Goal: Task Accomplishment & Management: Complete application form

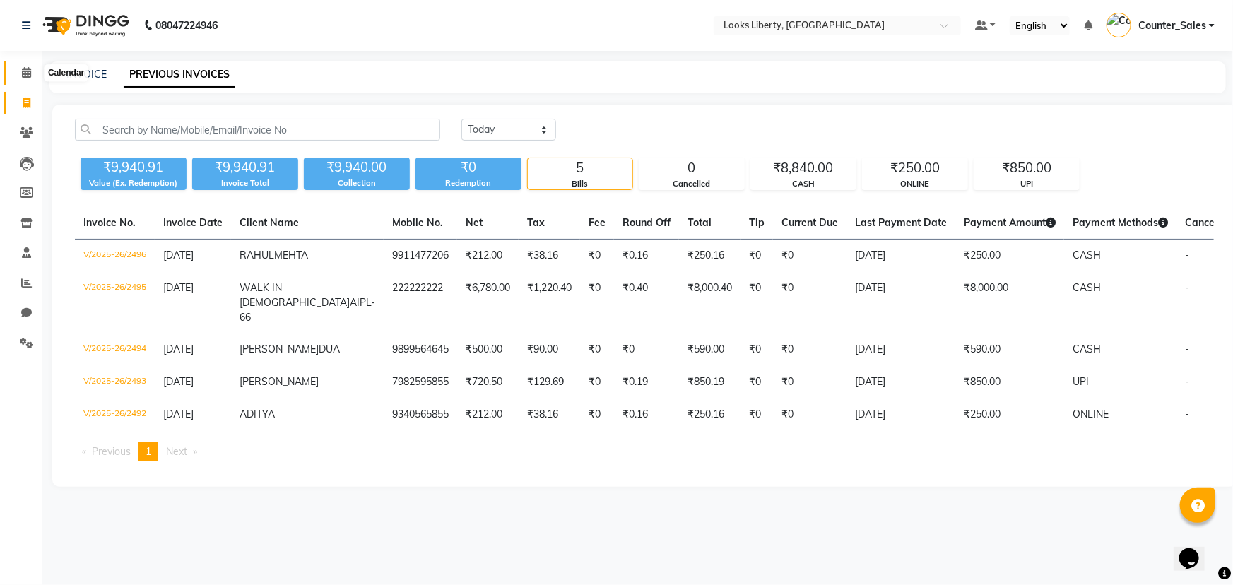
click at [30, 69] on icon at bounding box center [26, 72] width 9 height 11
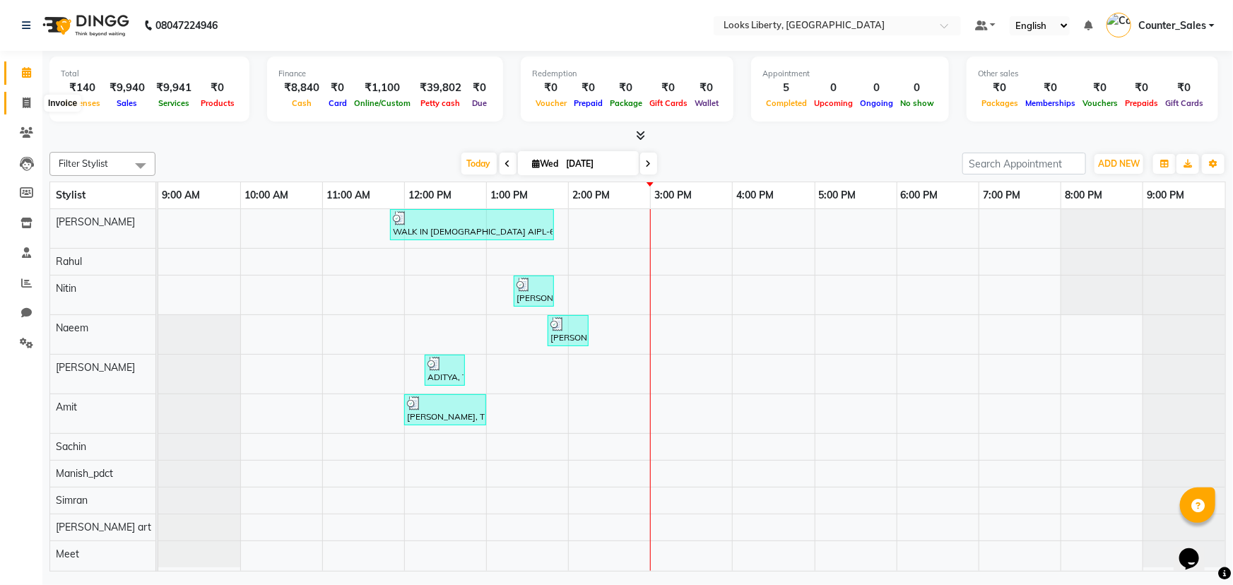
click at [31, 99] on span at bounding box center [26, 103] width 25 height 16
select select "4321"
select select "service"
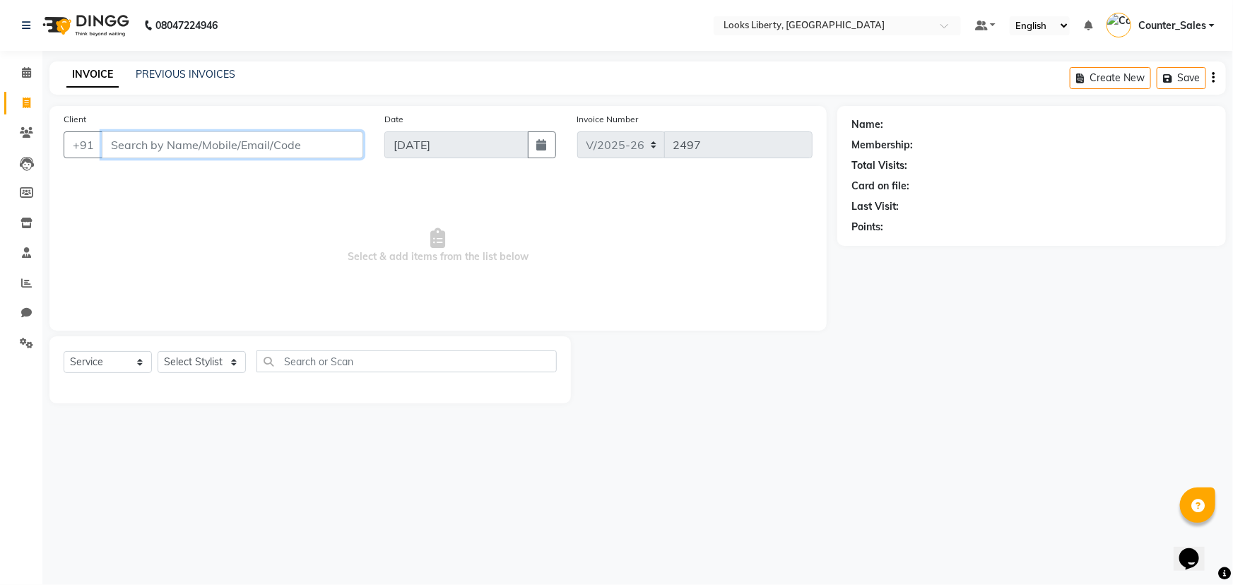
drag, startPoint x: 150, startPoint y: 139, endPoint x: 160, endPoint y: 153, distance: 17.3
click at [153, 142] on input "Client" at bounding box center [233, 144] width 262 height 27
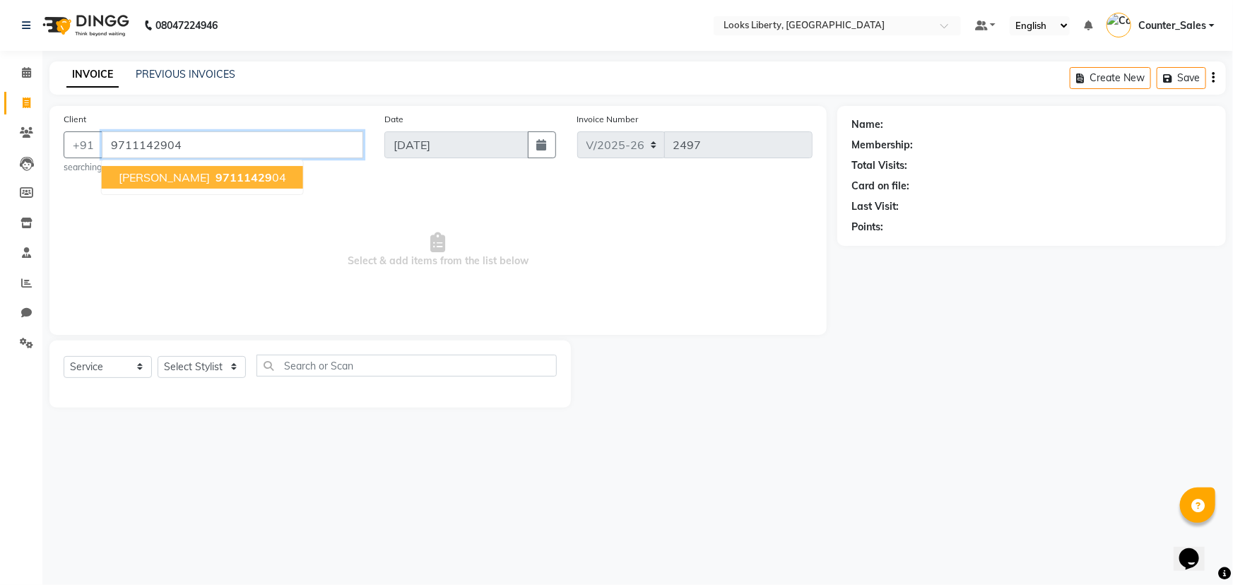
type input "9711142904"
select select "1: Object"
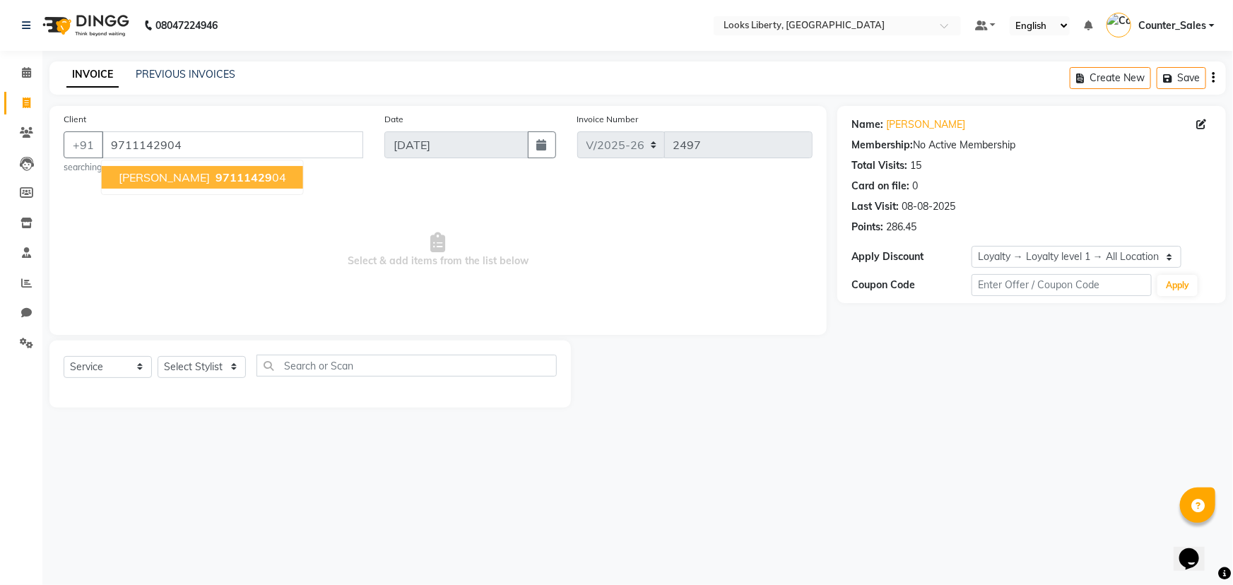
drag, startPoint x: 181, startPoint y: 217, endPoint x: 180, endPoint y: 233, distance: 16.3
click at [181, 218] on span "Select & add items from the list below" at bounding box center [438, 250] width 749 height 141
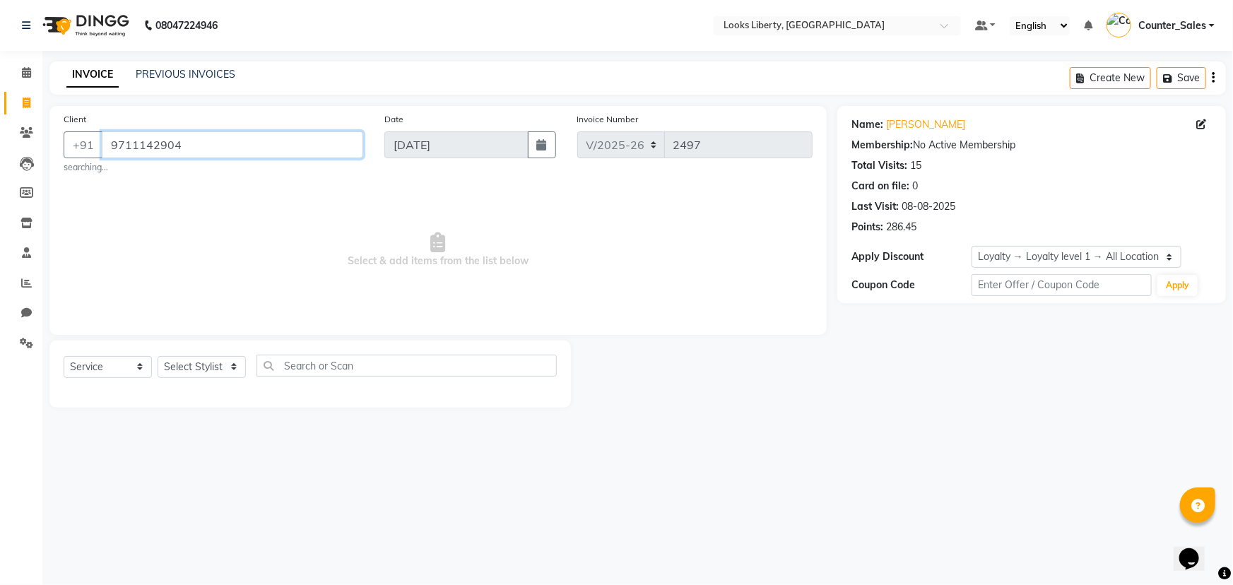
click at [206, 140] on input "9711142904" at bounding box center [233, 144] width 262 height 27
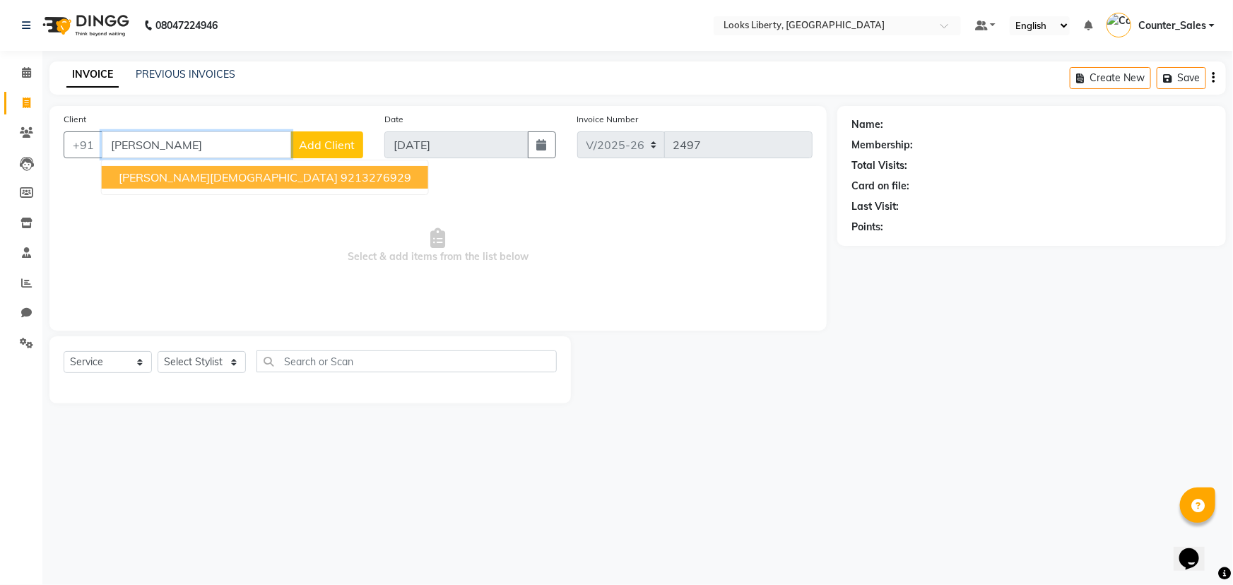
click at [244, 176] on button "Usha Jain 9213276929" at bounding box center [265, 177] width 327 height 23
type input "9213276929"
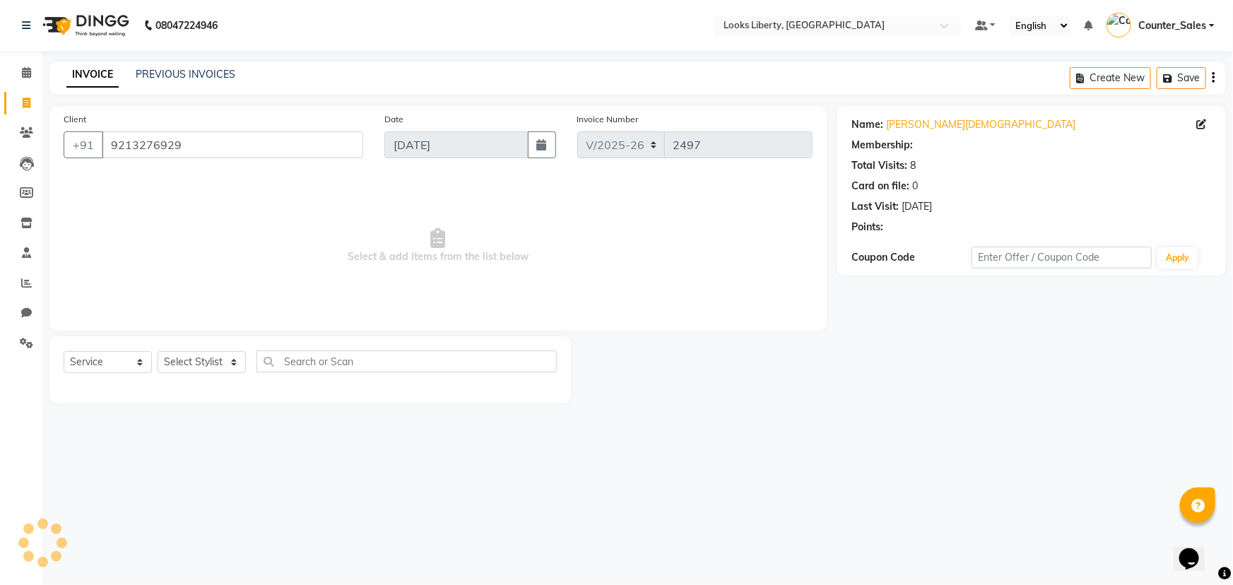
select select "1: Object"
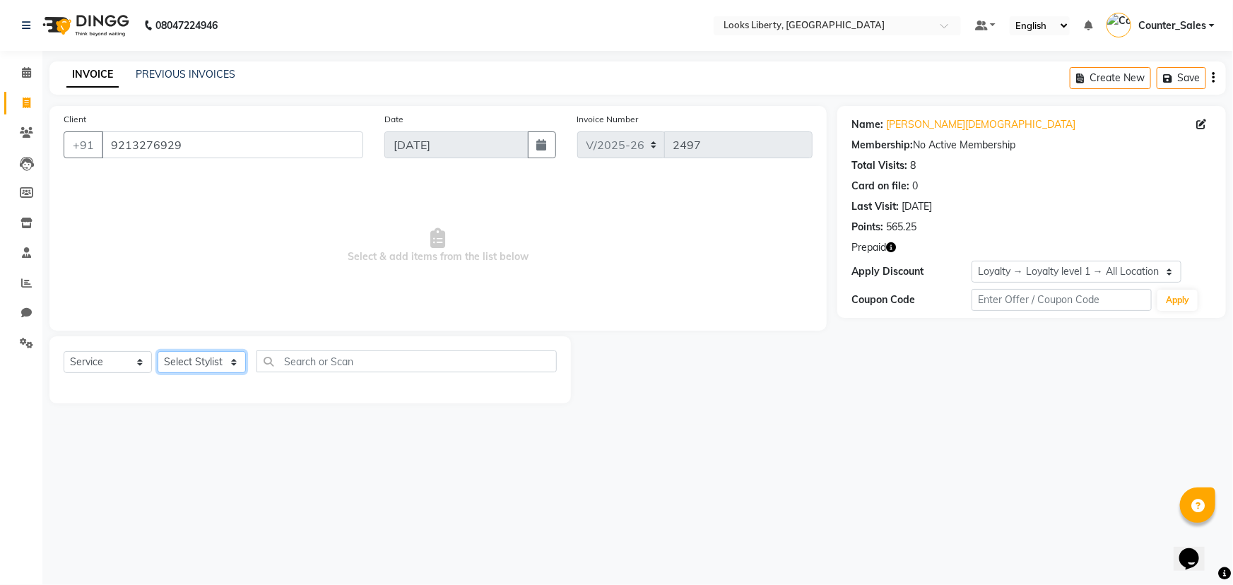
click at [193, 360] on select "Select Stylist Aijaz Amit Anjali_nail art Counter_Sales Manish_pdct Meet Naeem …" at bounding box center [202, 362] width 88 height 22
select select "23424"
click at [158, 351] on select "Select Stylist Aijaz Amit Anjali_nail art Counter_Sales Manish_pdct Meet Naeem …" at bounding box center [202, 362] width 88 height 22
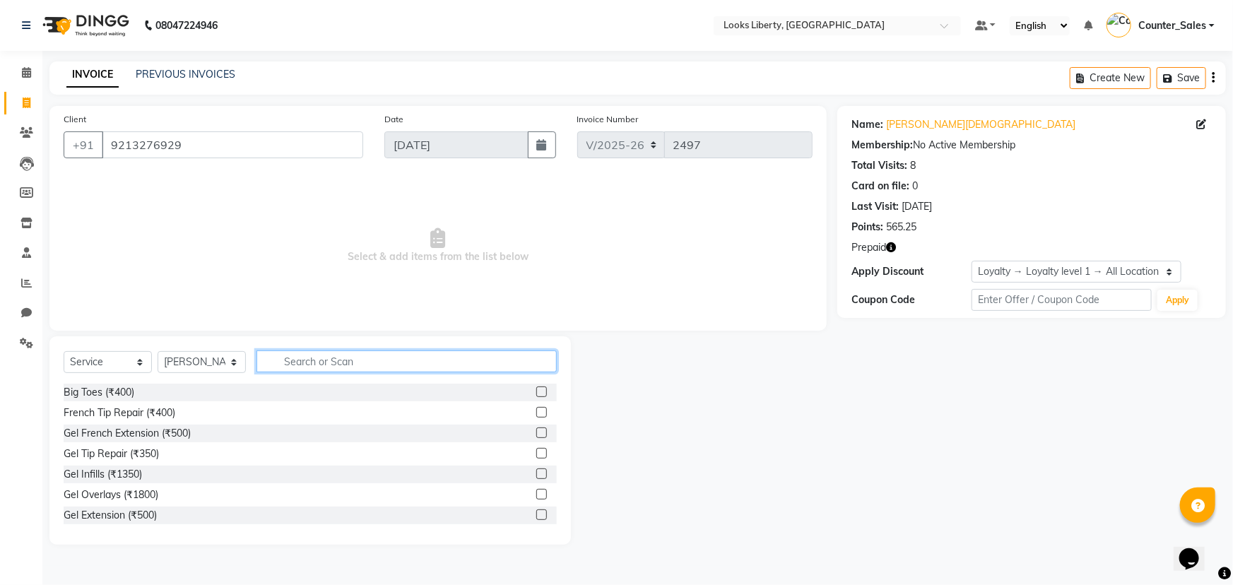
click at [312, 352] on input "text" at bounding box center [407, 362] width 300 height 22
click at [317, 361] on input "text" at bounding box center [407, 362] width 300 height 22
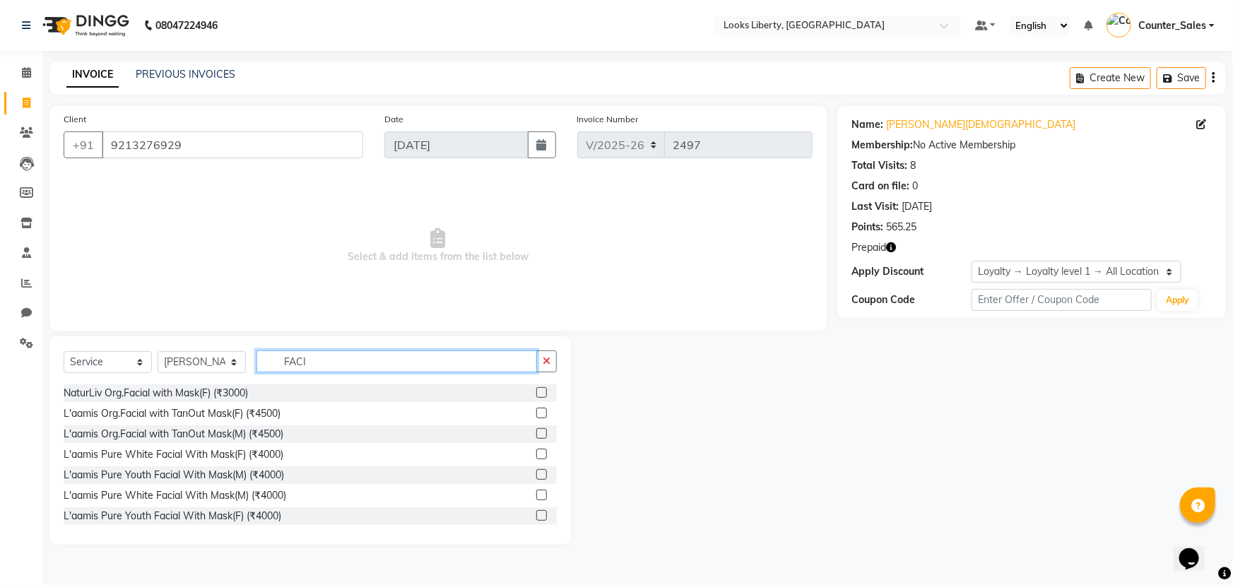
scroll to position [329, 0]
type input "FACI"
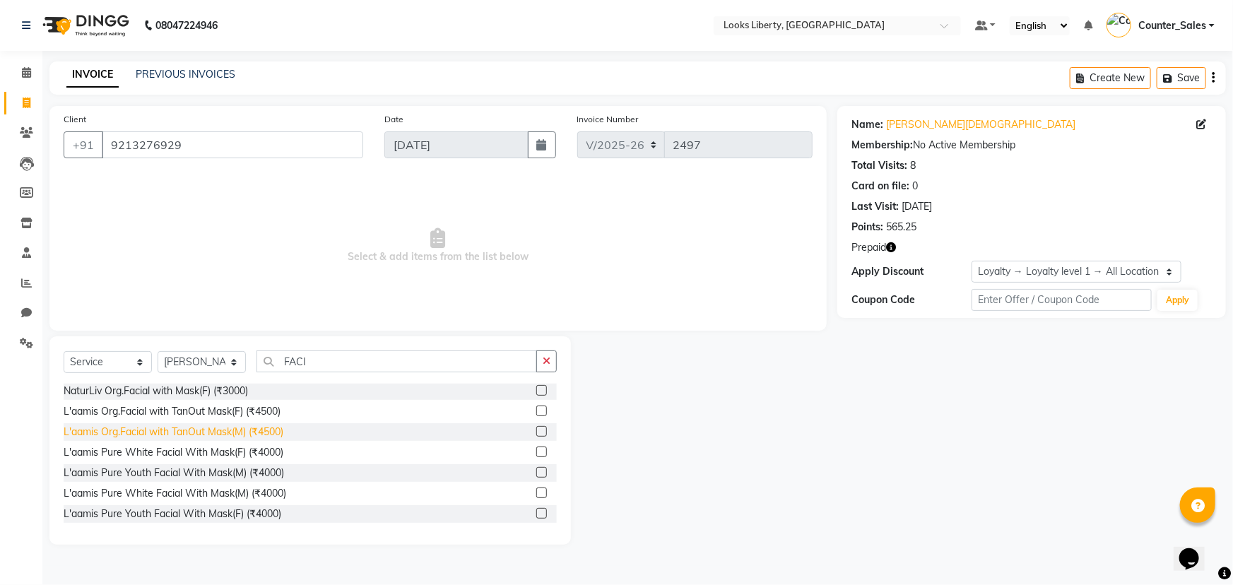
click at [266, 430] on div "L'aamis Org.Facial with TanOut Mask(M) (₹4500)" at bounding box center [174, 432] width 220 height 15
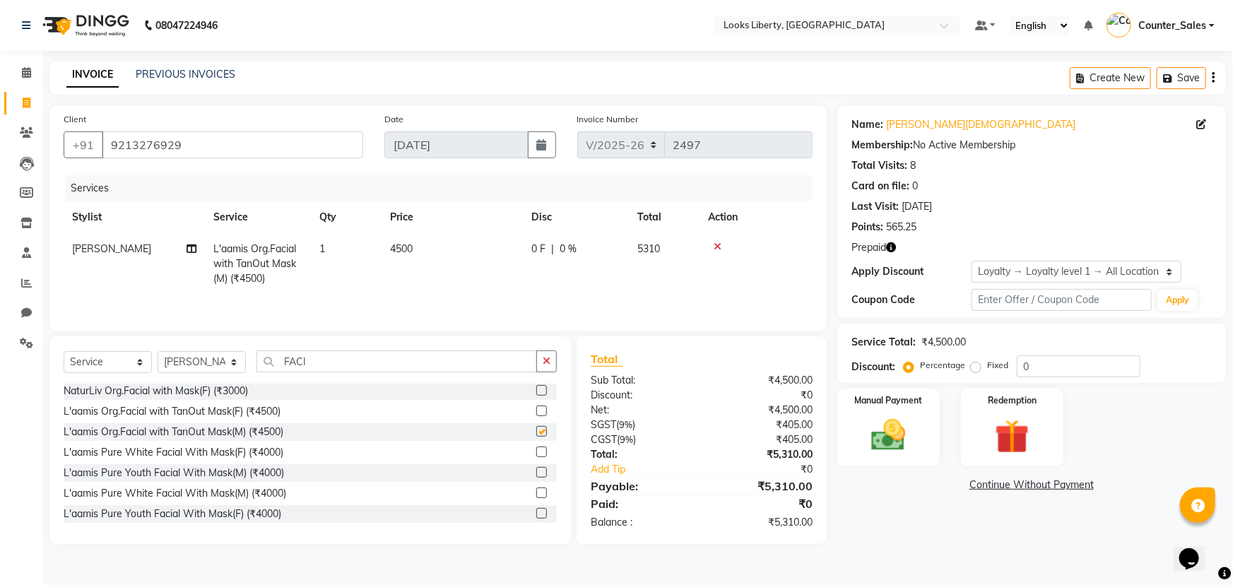
checkbox input "false"
click at [314, 357] on input "FACI" at bounding box center [397, 362] width 281 height 22
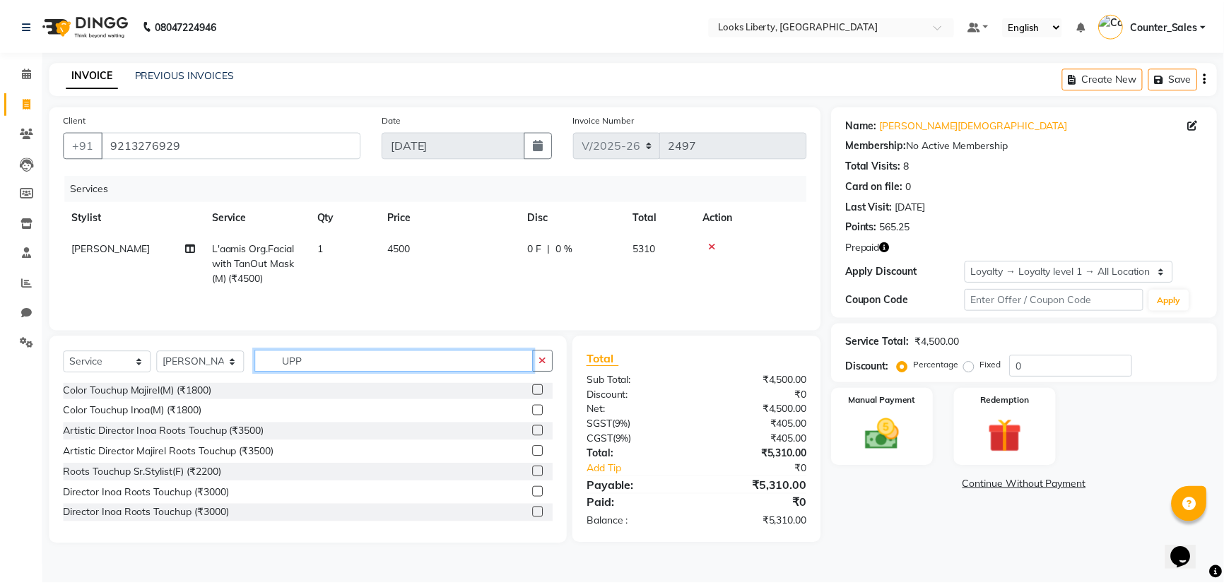
scroll to position [0, 0]
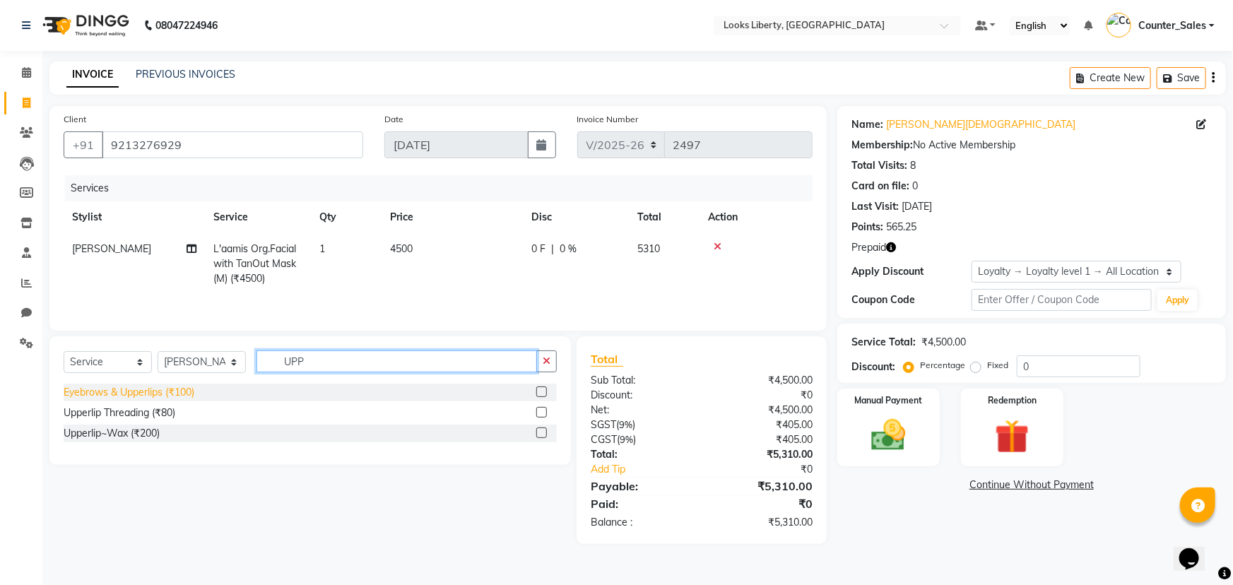
type input "UPP"
click at [127, 392] on div "Eyebrows & Upperlips (₹100)" at bounding box center [129, 392] width 131 height 15
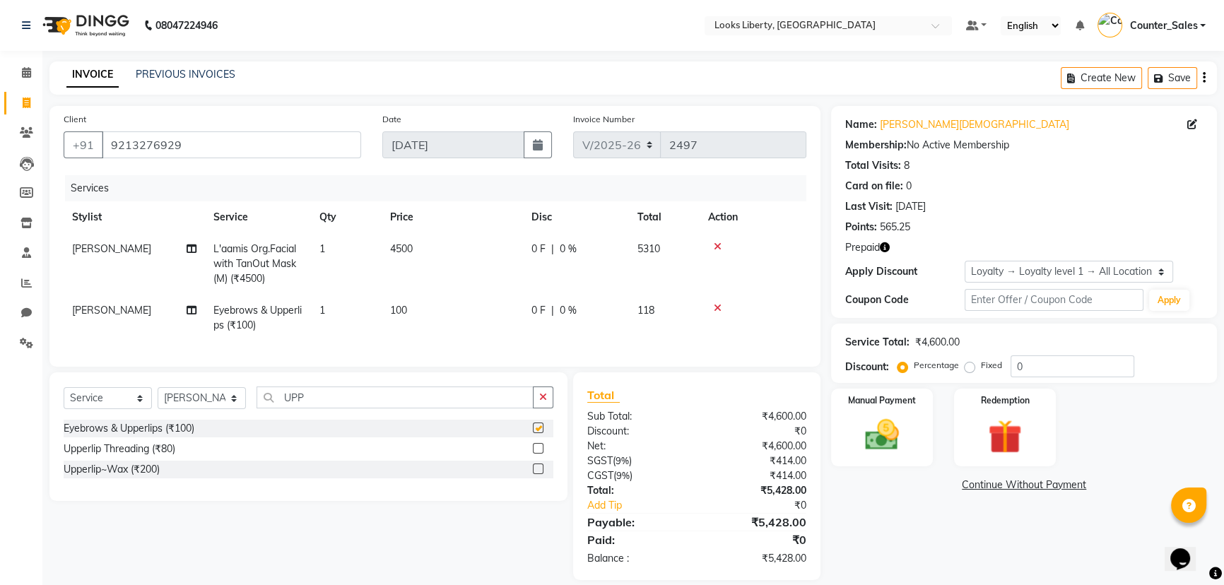
checkbox input "false"
click at [478, 317] on td "100" at bounding box center [452, 318] width 141 height 47
select select "23424"
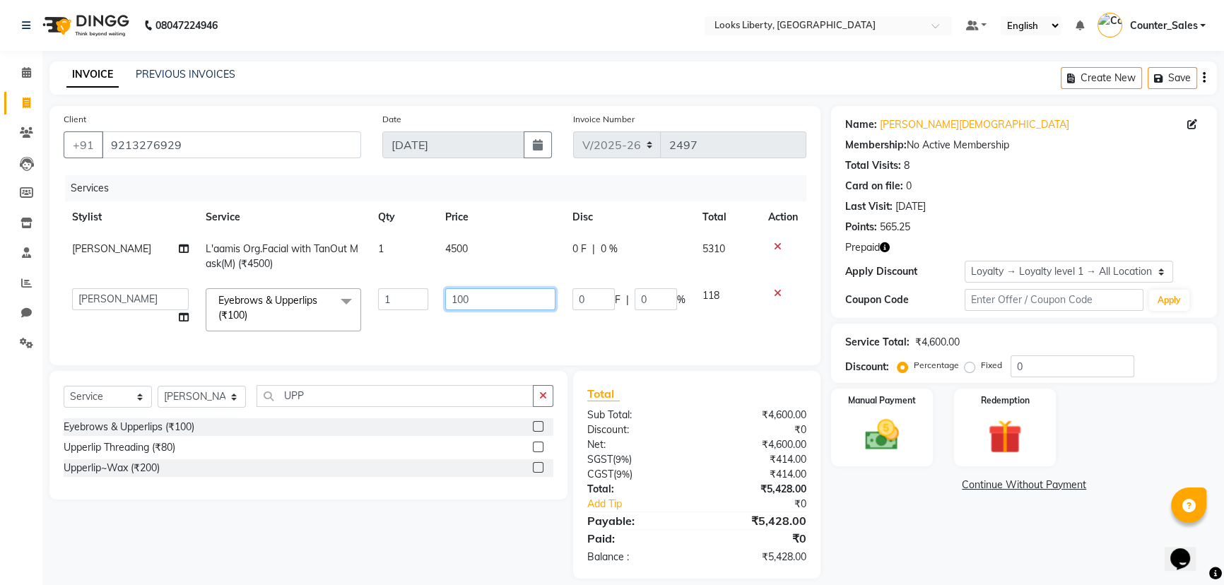
click at [485, 297] on input "100" at bounding box center [500, 299] width 110 height 22
type input "200"
click at [713, 450] on div "₹4,600.00" at bounding box center [757, 445] width 120 height 15
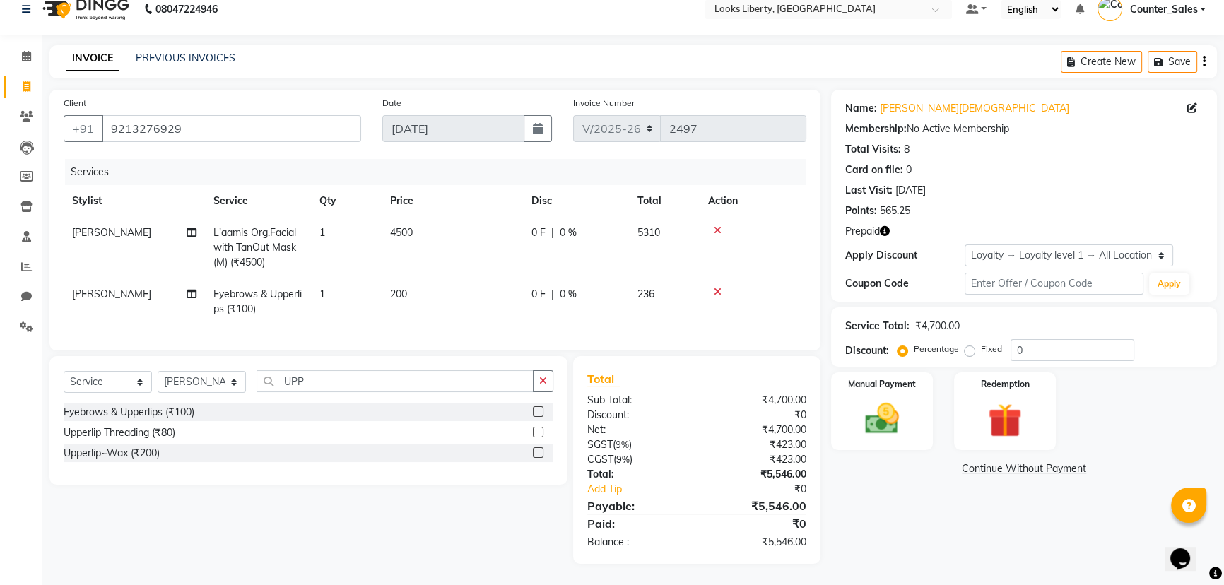
scroll to position [26, 0]
click at [886, 226] on icon "button" at bounding box center [885, 231] width 10 height 10
click at [997, 399] on img at bounding box center [1005, 421] width 57 height 44
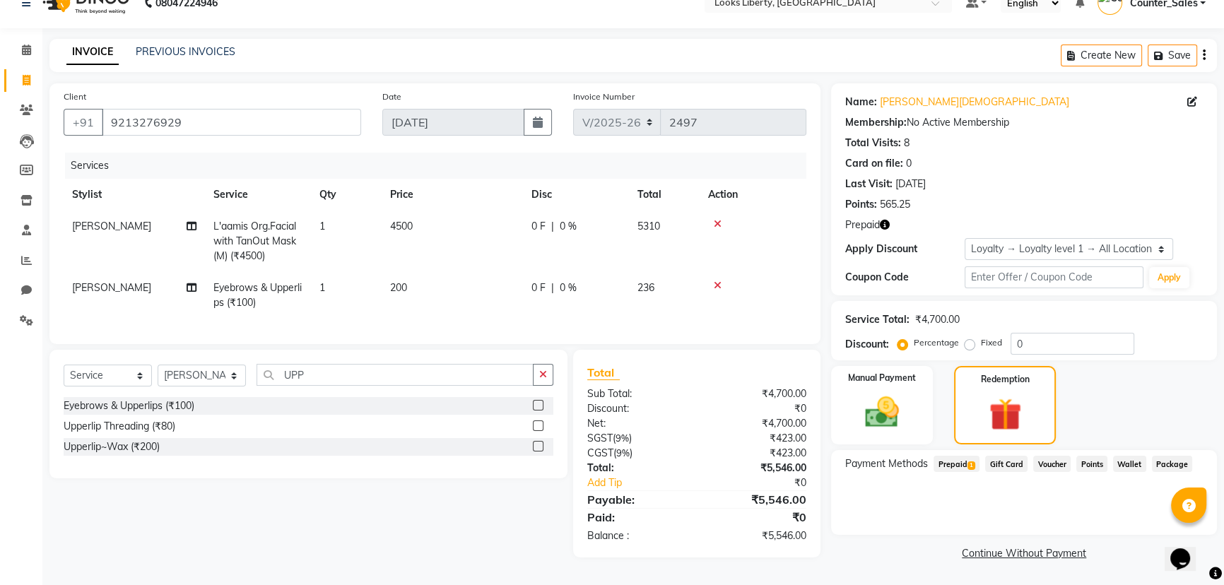
click at [944, 456] on span "Prepaid 1" at bounding box center [957, 464] width 46 height 16
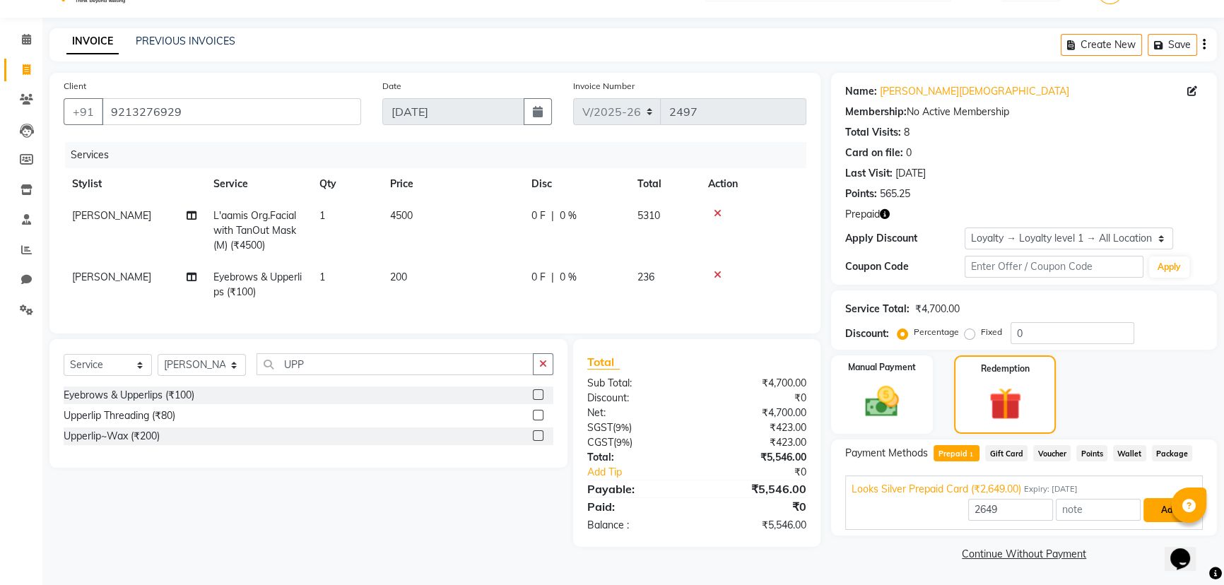
click at [1152, 505] on button "Add" at bounding box center [1170, 510] width 52 height 24
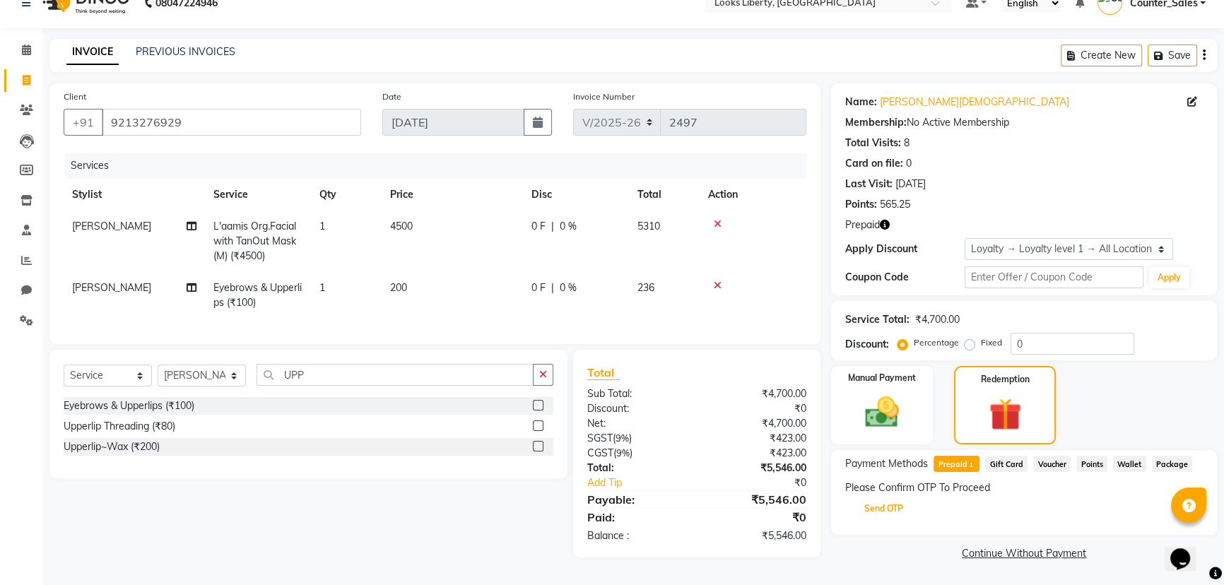
click at [896, 508] on button "Send OTP" at bounding box center [884, 509] width 74 height 24
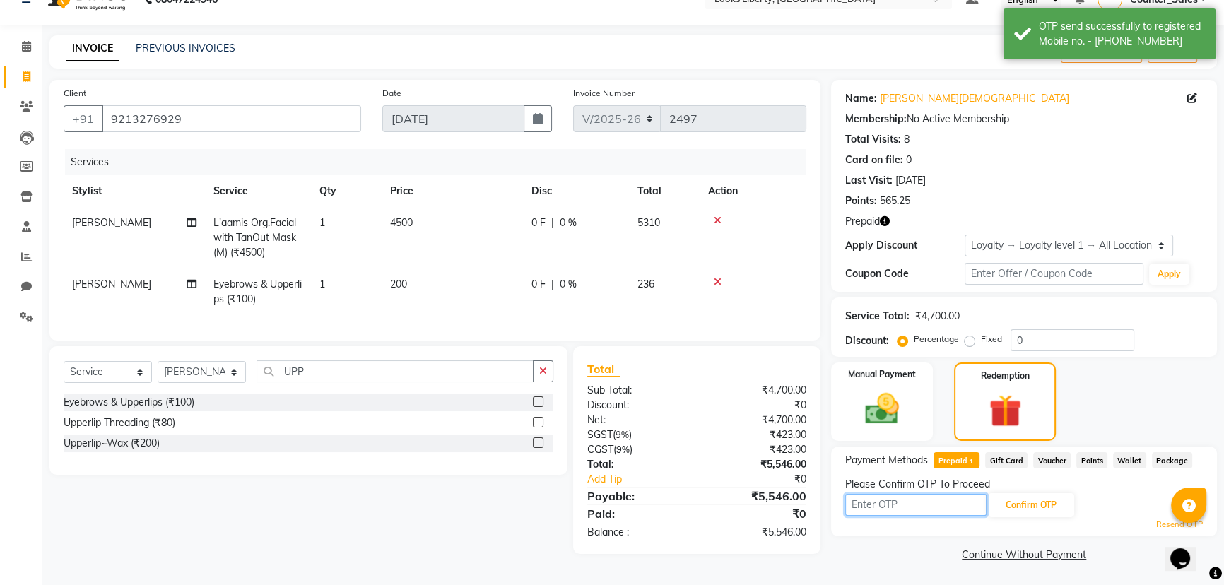
click at [895, 507] on input "text" at bounding box center [915, 505] width 141 height 22
click at [905, 504] on input "text" at bounding box center [915, 504] width 141 height 22
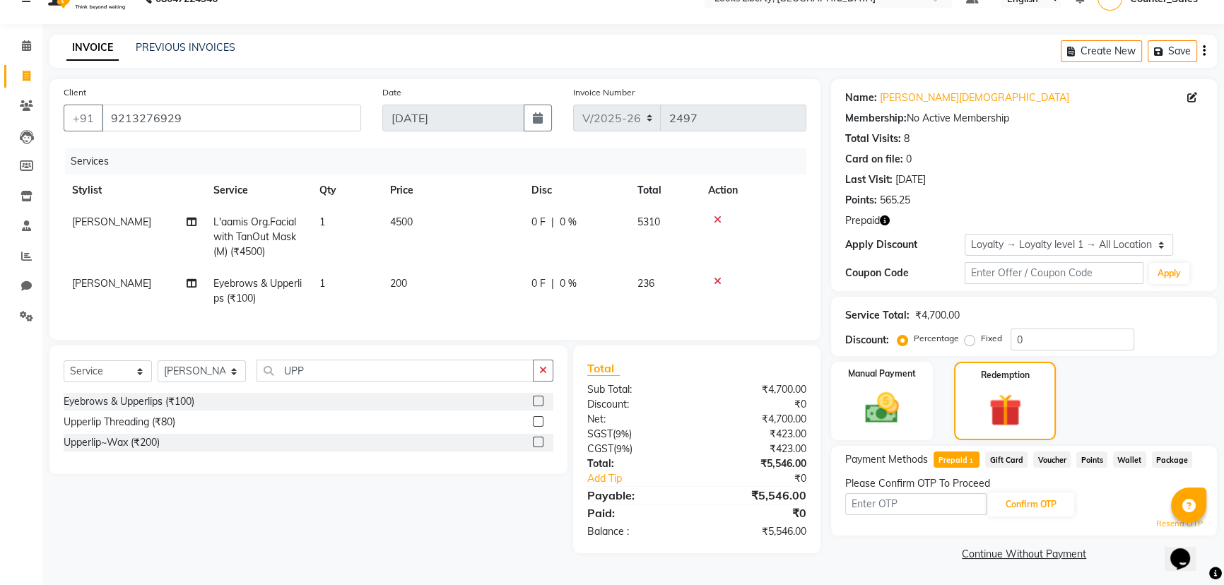
click at [887, 226] on button "button" at bounding box center [885, 220] width 10 height 15
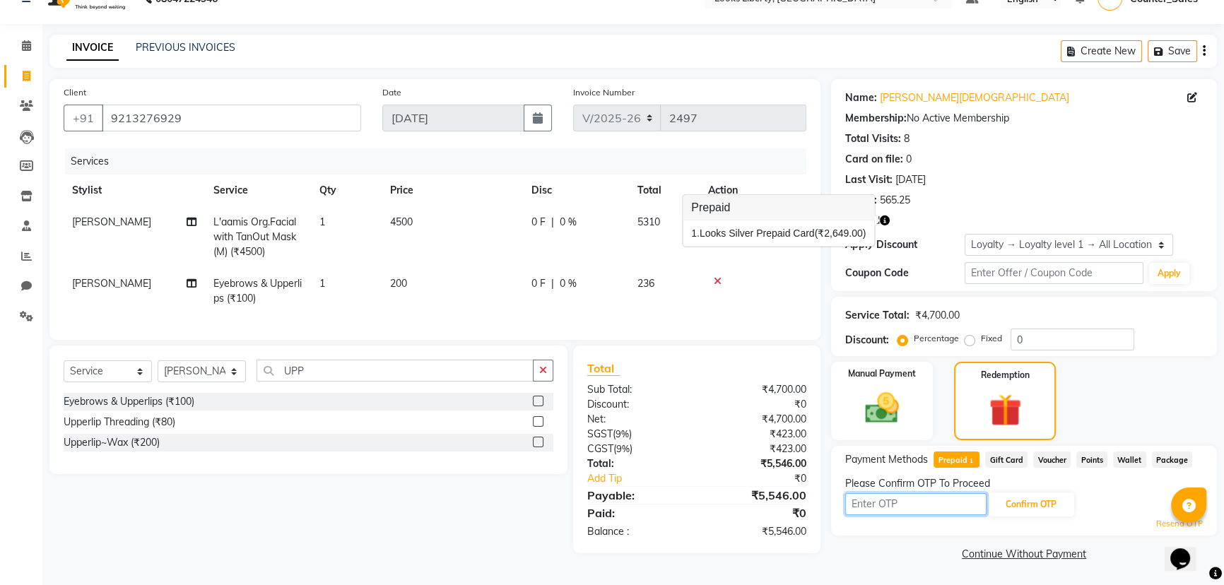
click at [896, 498] on input "text" at bounding box center [915, 504] width 141 height 22
click at [898, 498] on input "text" at bounding box center [915, 504] width 141 height 22
type input "8051"
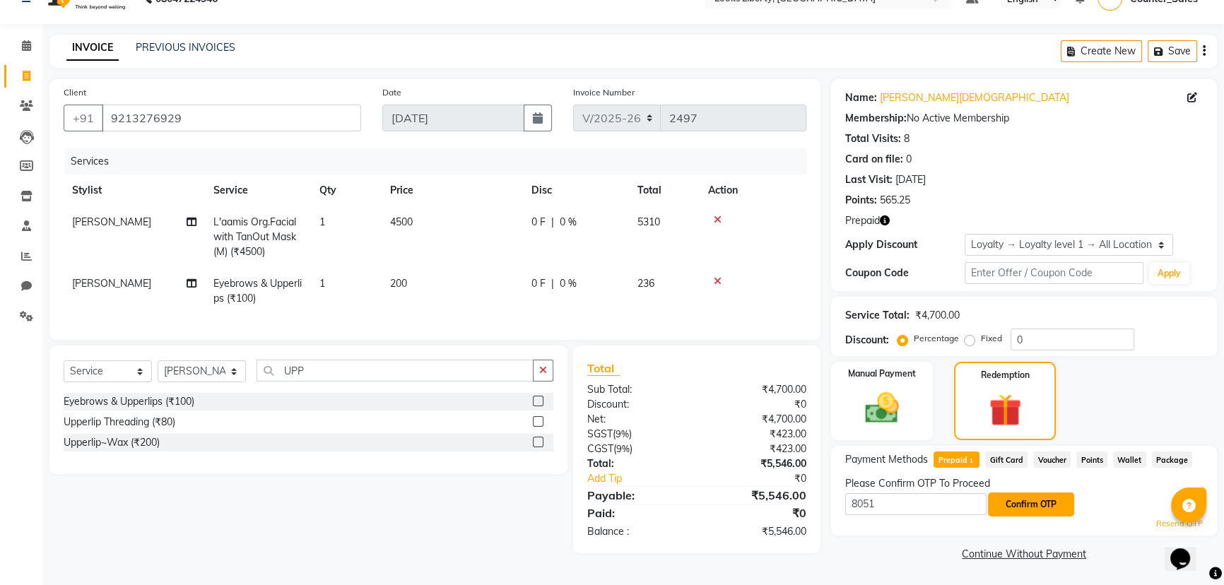
click at [1041, 510] on button "Confirm OTP" at bounding box center [1031, 505] width 86 height 24
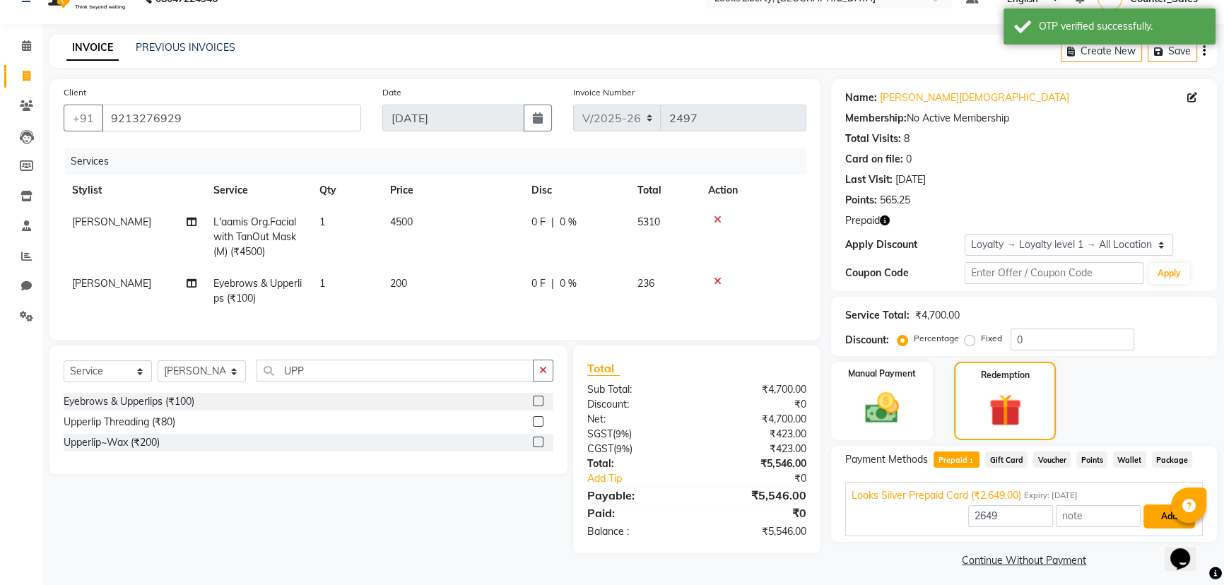
click at [1155, 520] on button "Add" at bounding box center [1170, 517] width 52 height 24
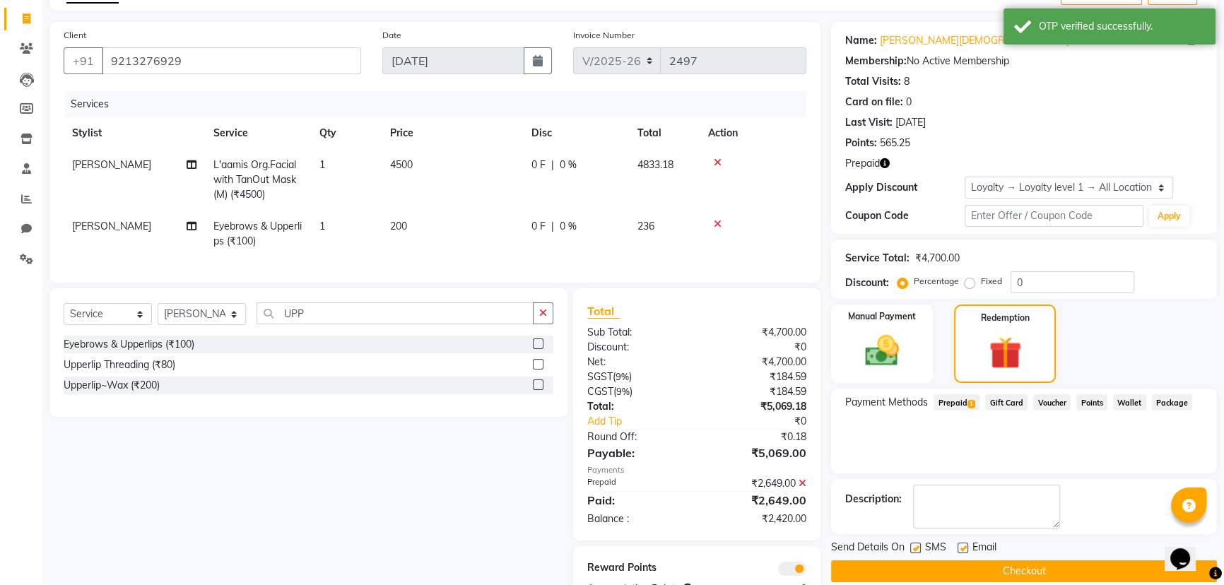
scroll to position [141, 0]
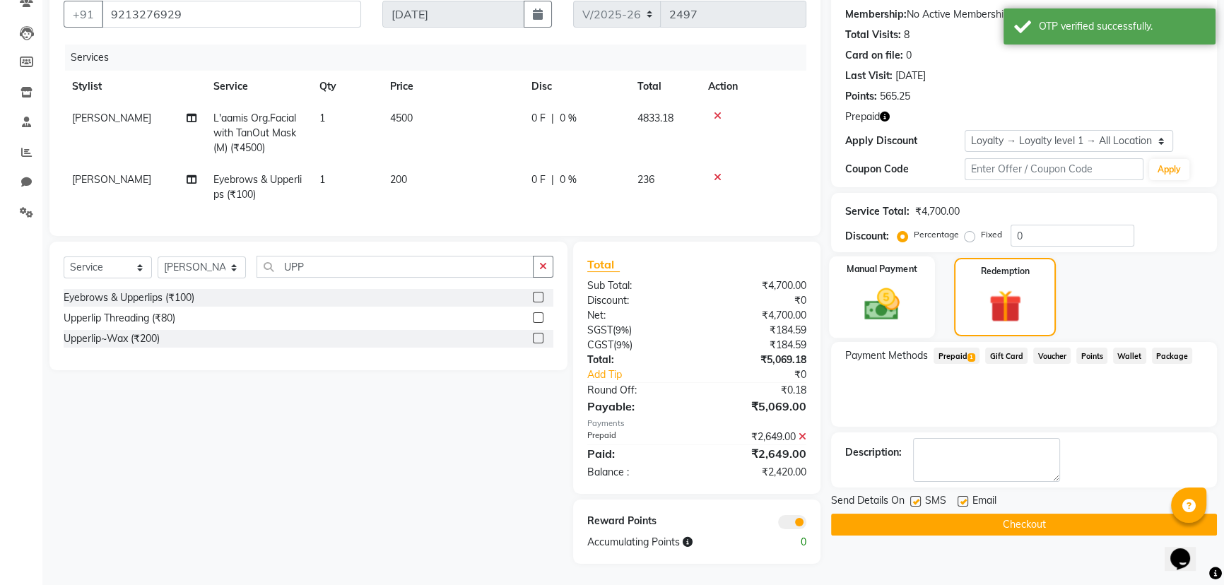
click at [901, 296] on img at bounding box center [882, 304] width 57 height 40
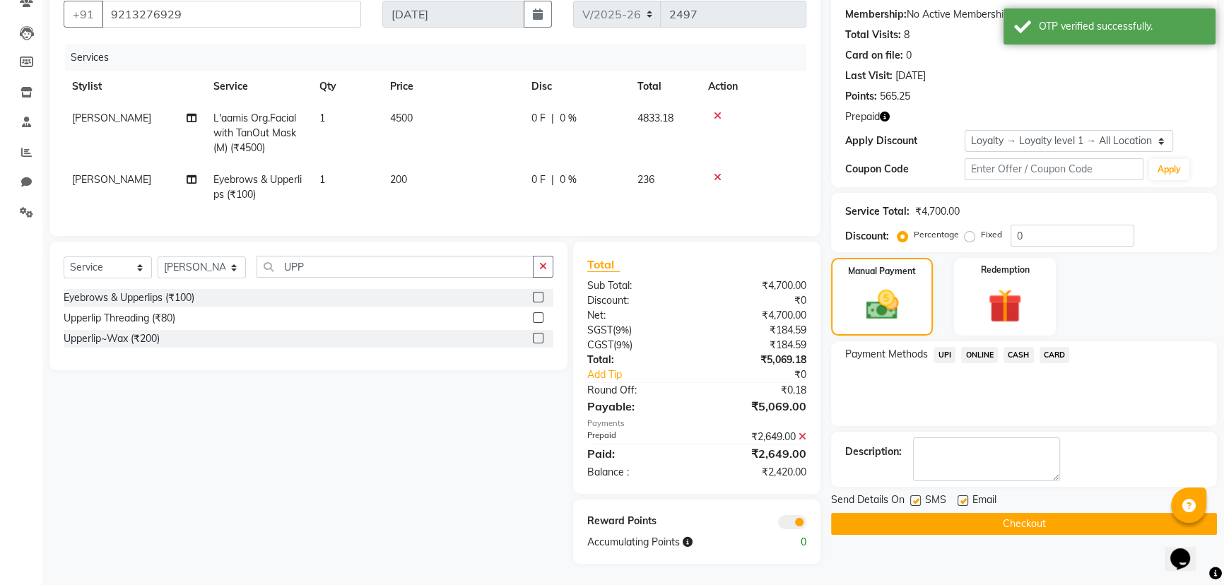
click at [971, 347] on span "ONLINE" at bounding box center [979, 355] width 37 height 16
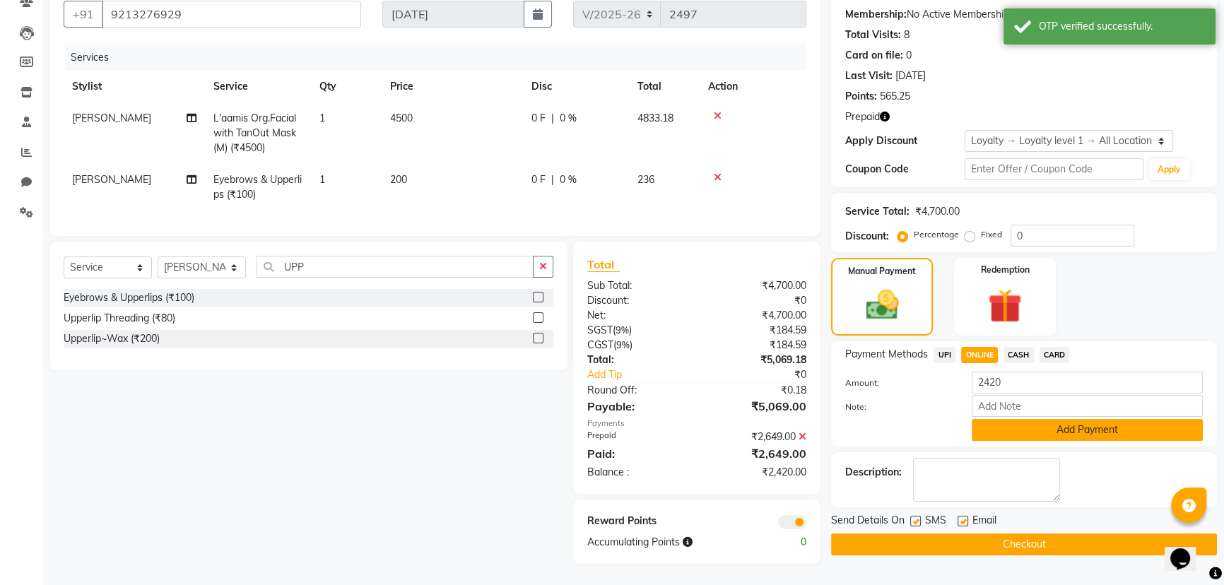
click at [986, 421] on button "Add Payment" at bounding box center [1087, 430] width 231 height 22
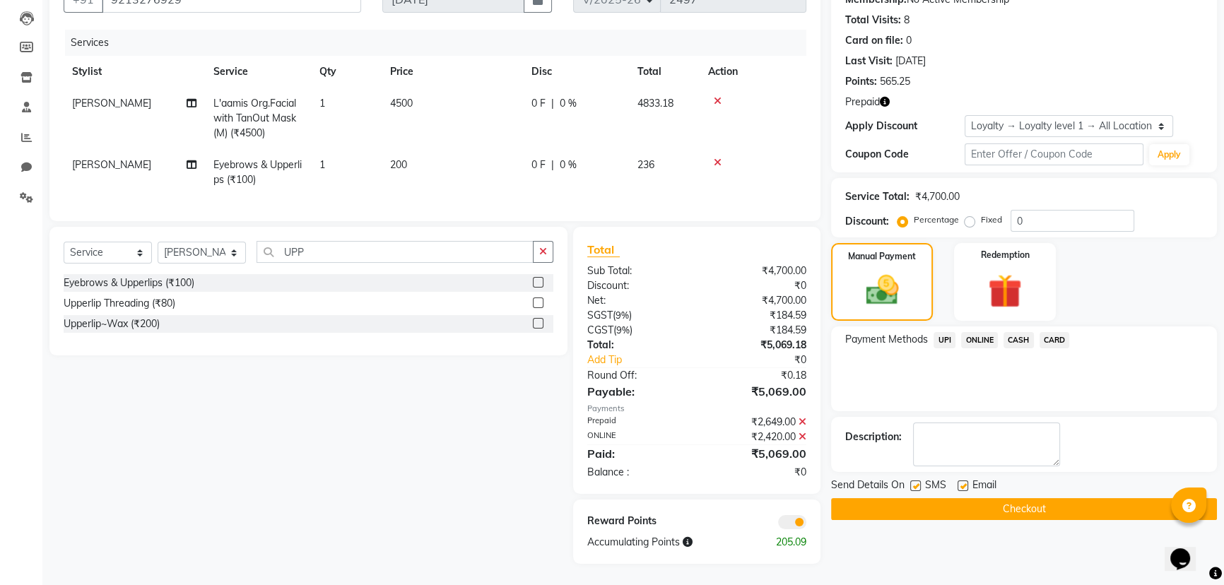
scroll to position [156, 0]
click at [898, 498] on button "Checkout" at bounding box center [1024, 509] width 386 height 22
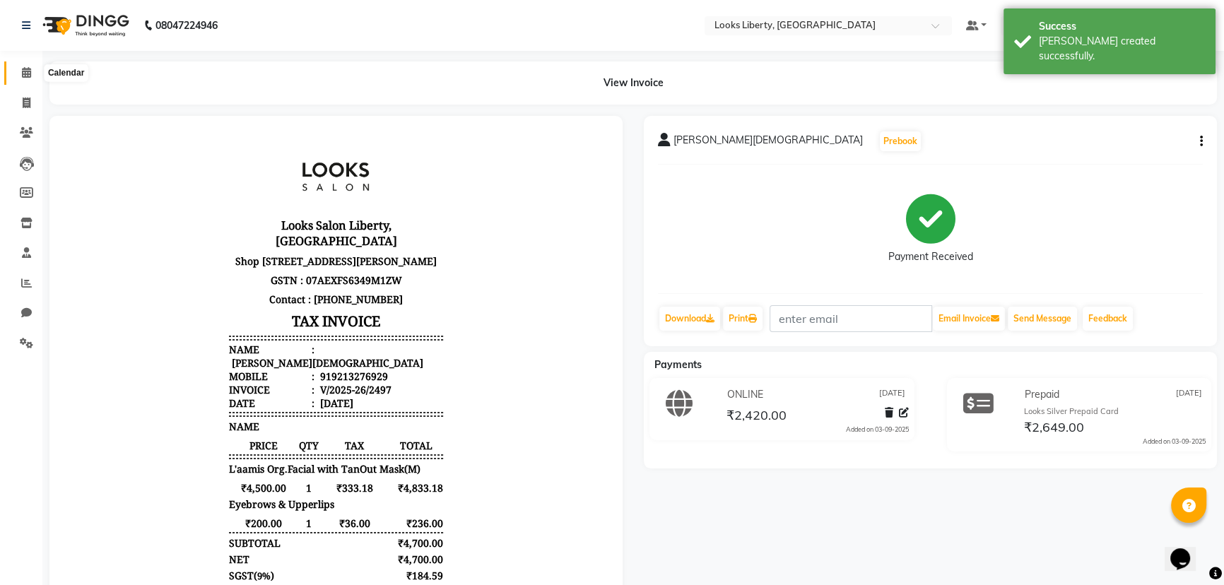
click at [28, 70] on icon at bounding box center [26, 72] width 9 height 11
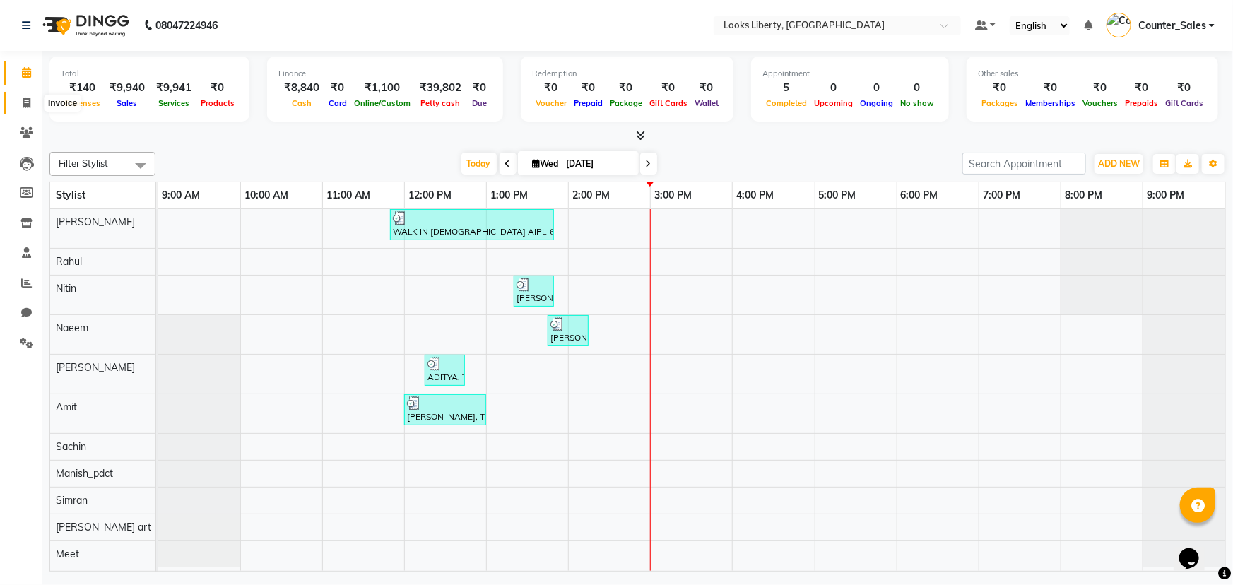
click at [30, 99] on span at bounding box center [26, 103] width 25 height 16
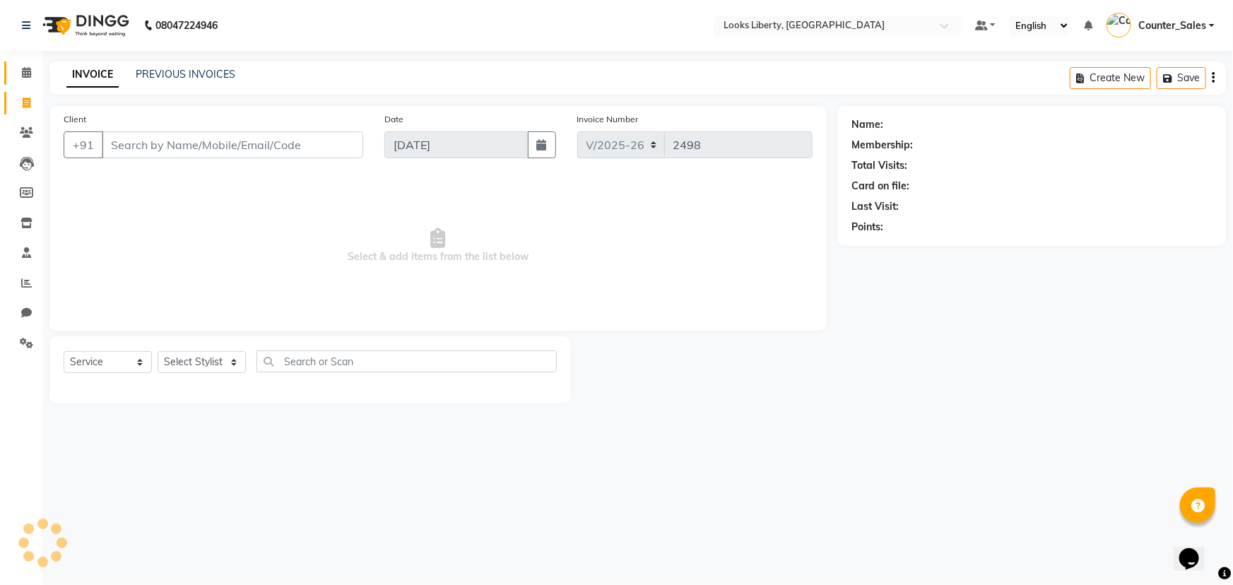
click at [15, 64] on link "Calendar" at bounding box center [21, 72] width 34 height 23
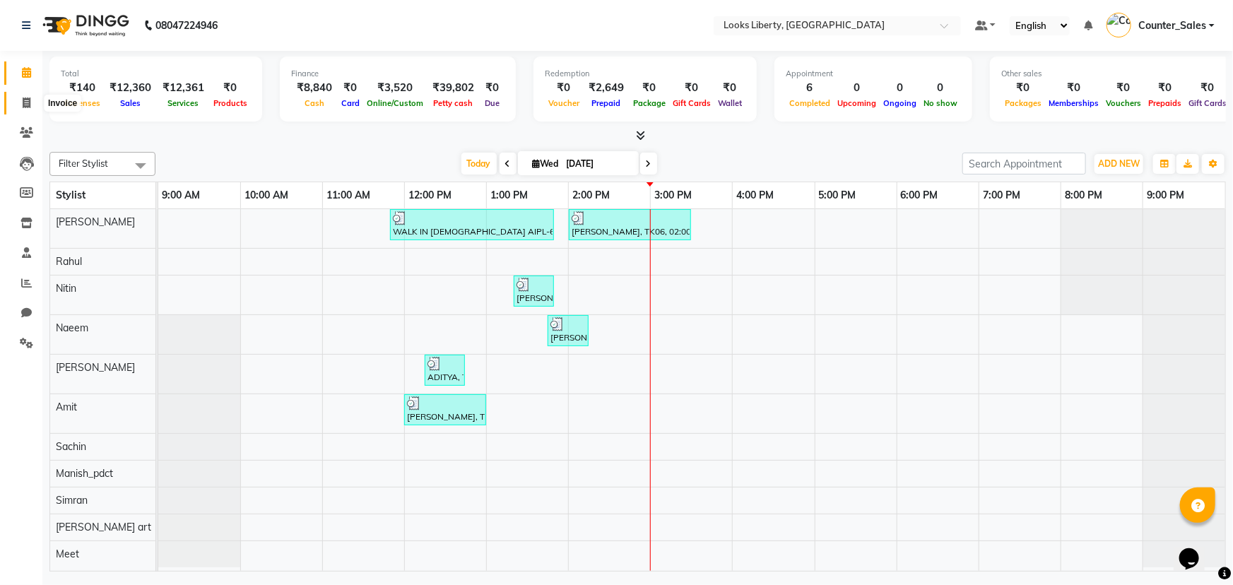
click at [23, 100] on icon at bounding box center [27, 103] width 8 height 11
select select "4321"
select select "service"
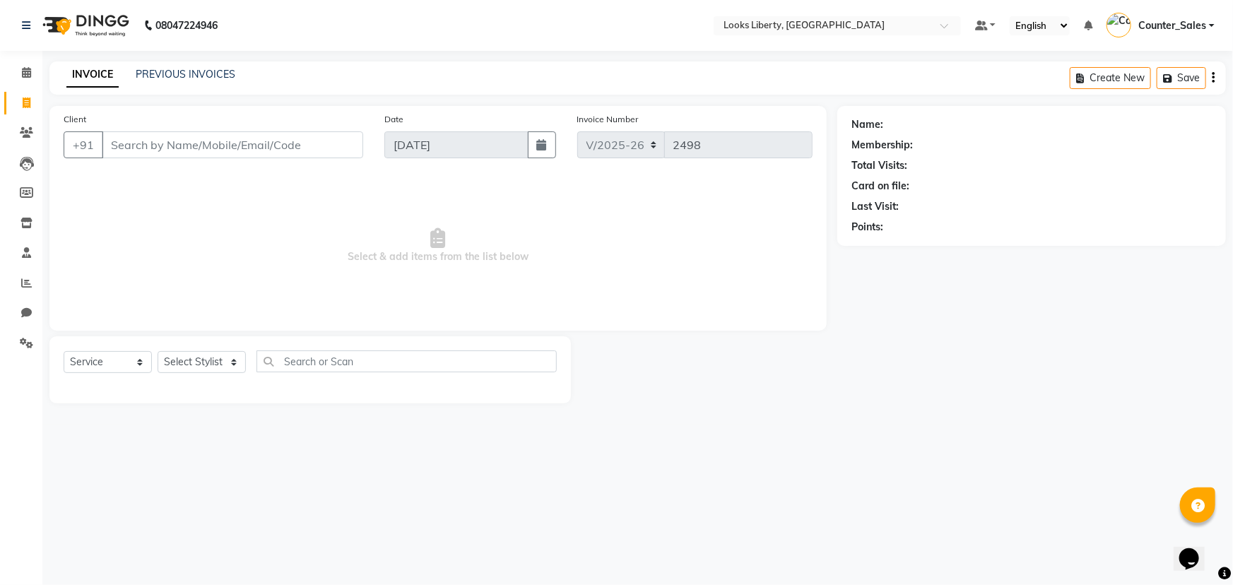
click at [187, 81] on div "PREVIOUS INVOICES" at bounding box center [186, 74] width 100 height 15
click at [187, 82] on div "INVOICE PREVIOUS INVOICES" at bounding box center [150, 75] width 203 height 16
click at [160, 70] on link "PREVIOUS INVOICES" at bounding box center [186, 74] width 100 height 13
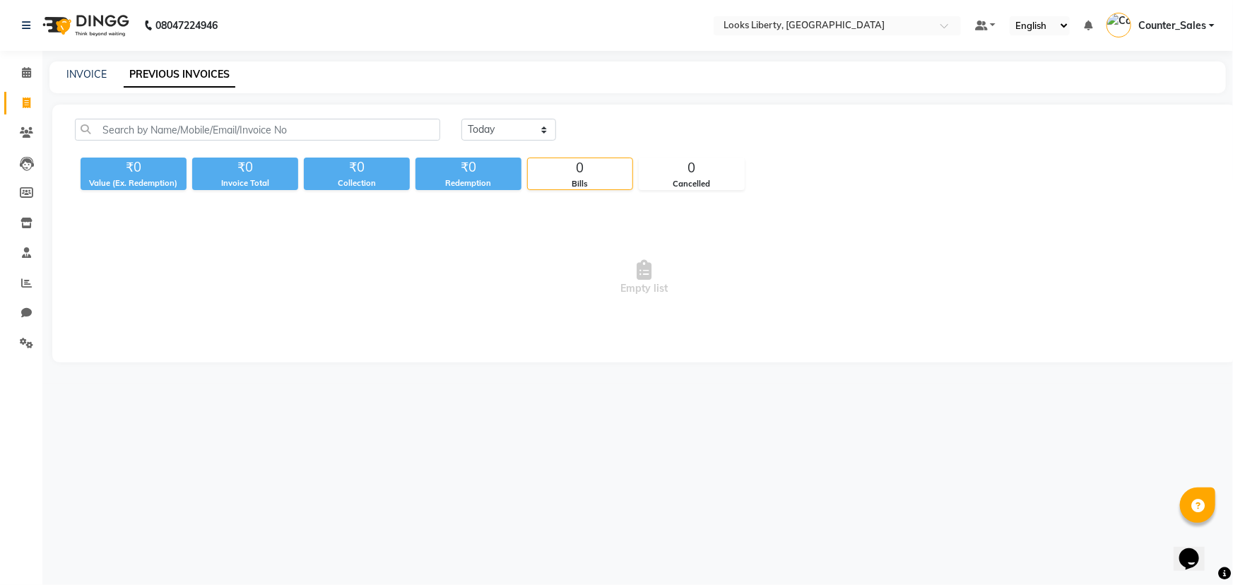
click at [158, 66] on link "PREVIOUS INVOICES" at bounding box center [180, 74] width 112 height 25
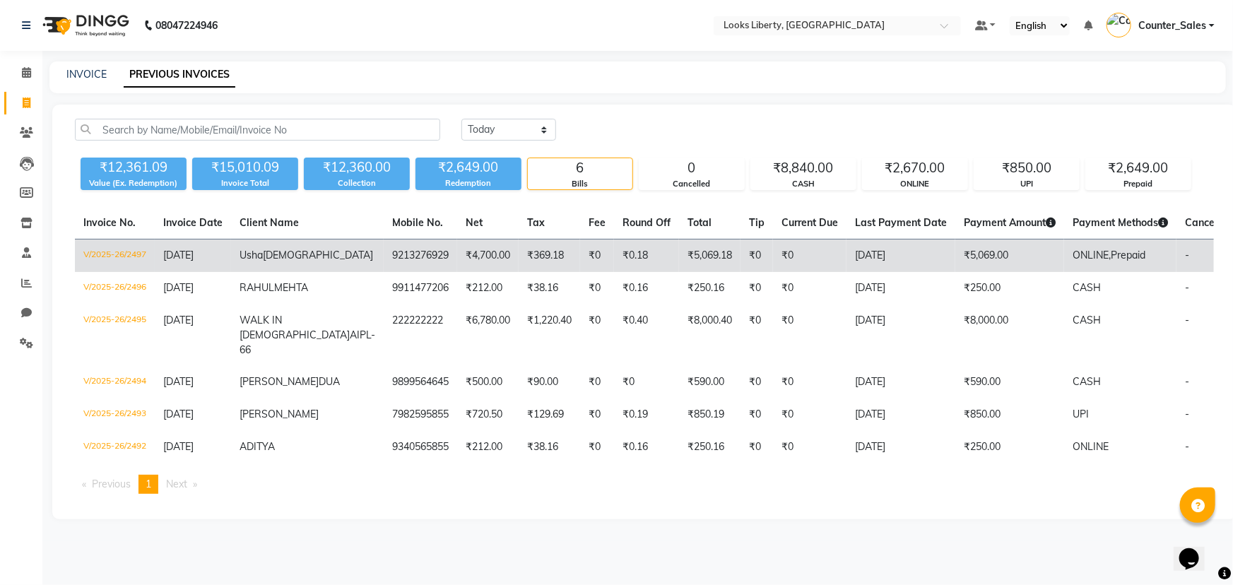
click at [679, 254] on td "₹5,069.18" at bounding box center [709, 256] width 61 height 33
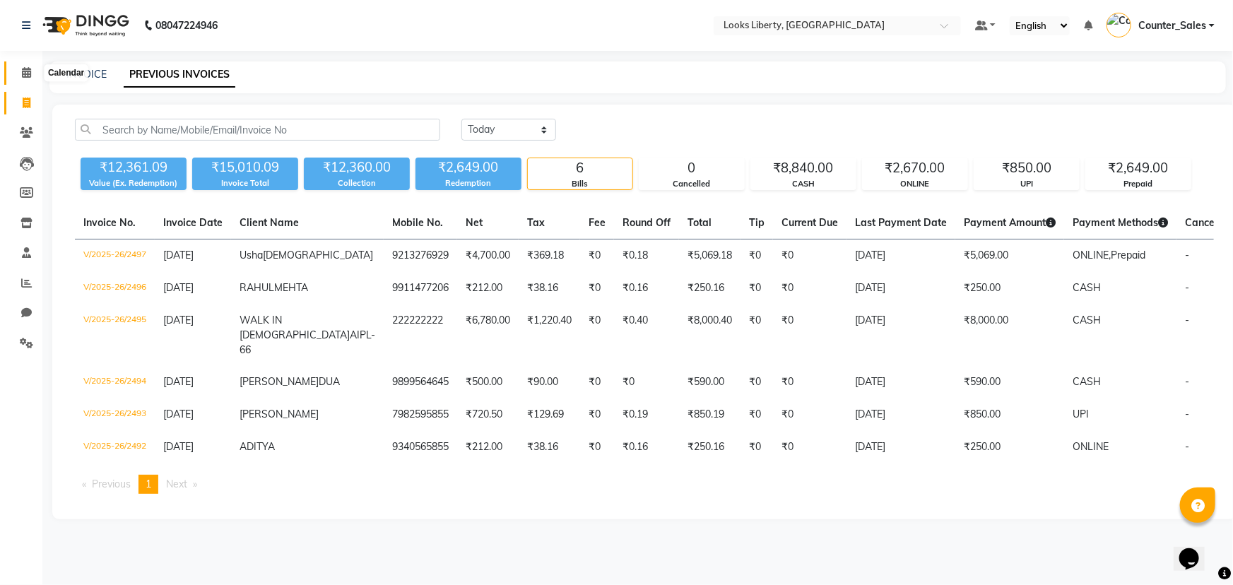
click at [18, 71] on span at bounding box center [26, 73] width 25 height 16
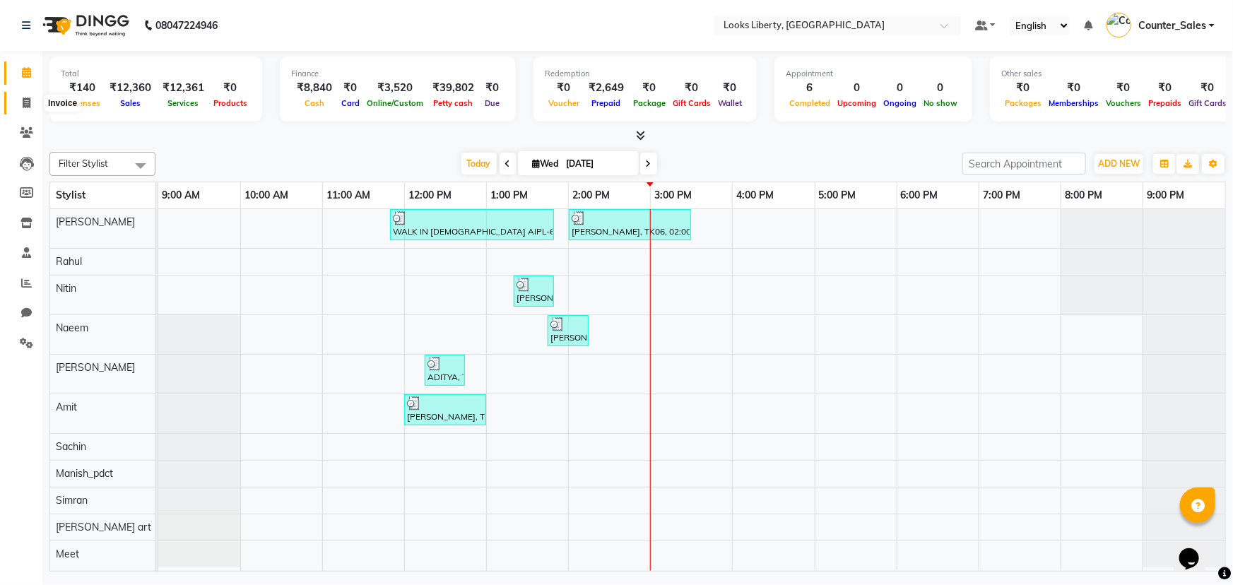
click at [31, 100] on span at bounding box center [26, 103] width 25 height 16
select select "service"
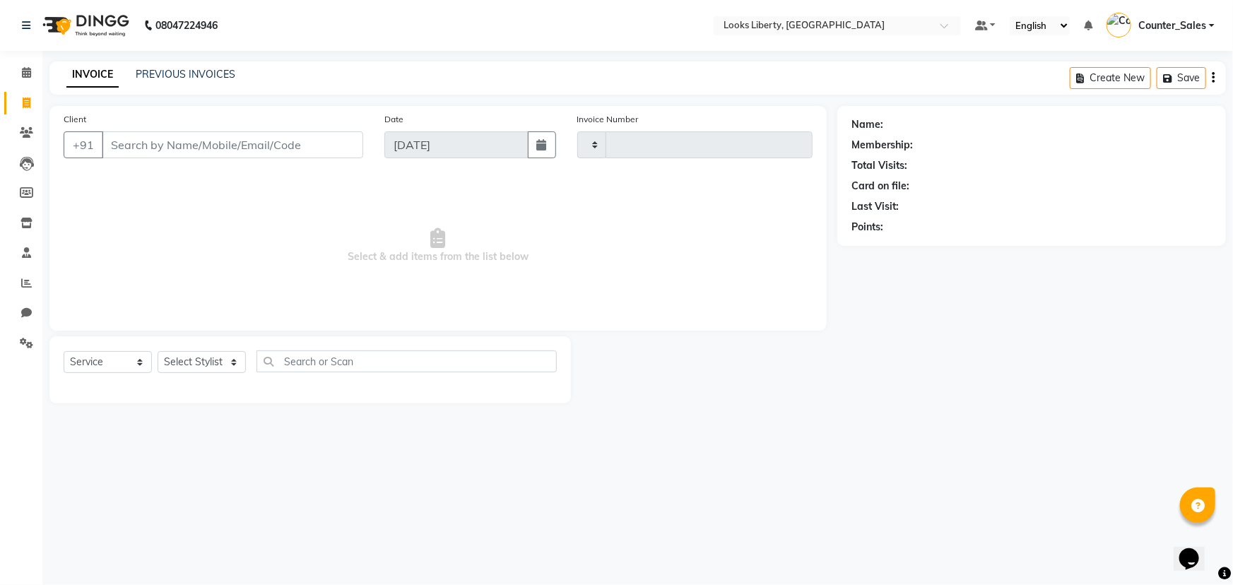
type input "2498"
select select "4321"
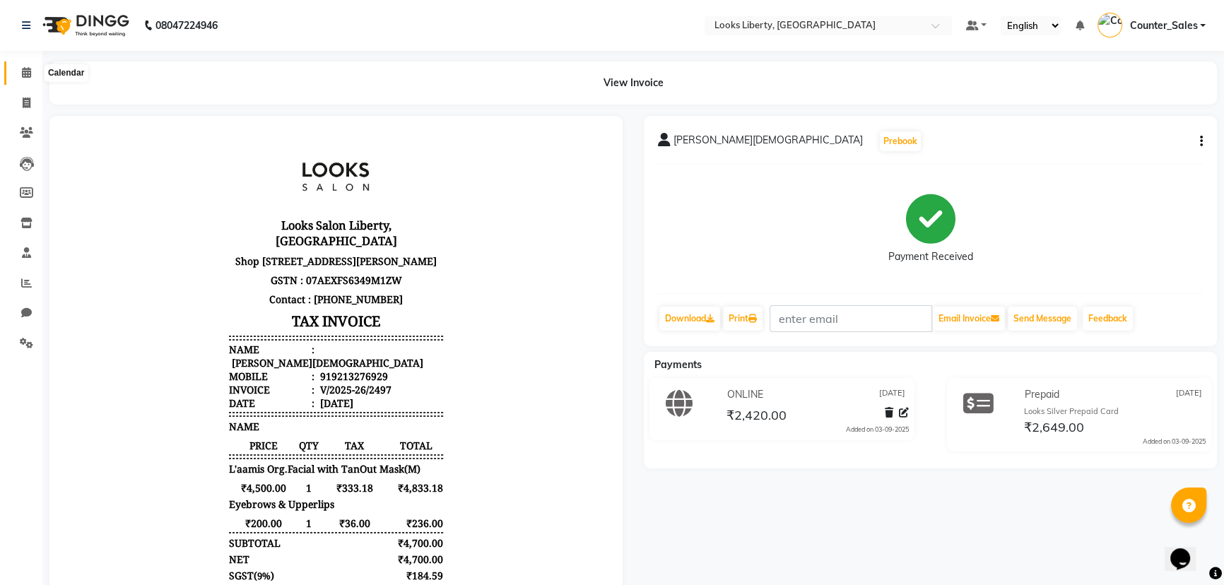
click at [26, 65] on span at bounding box center [26, 73] width 25 height 16
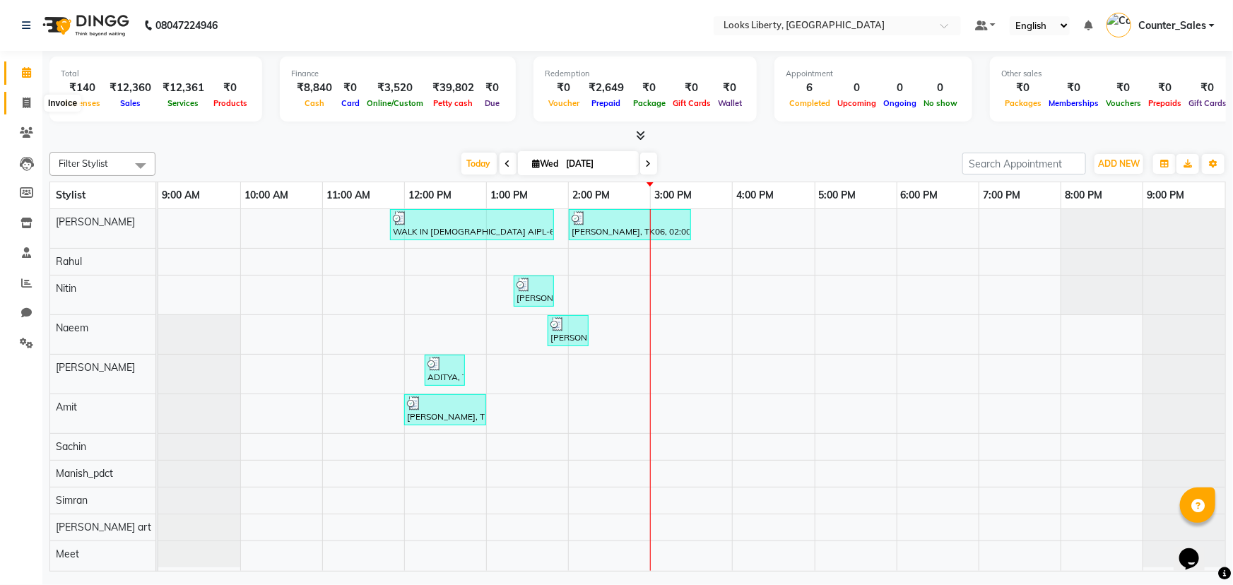
click at [27, 102] on icon at bounding box center [27, 103] width 8 height 11
select select "4321"
select select "service"
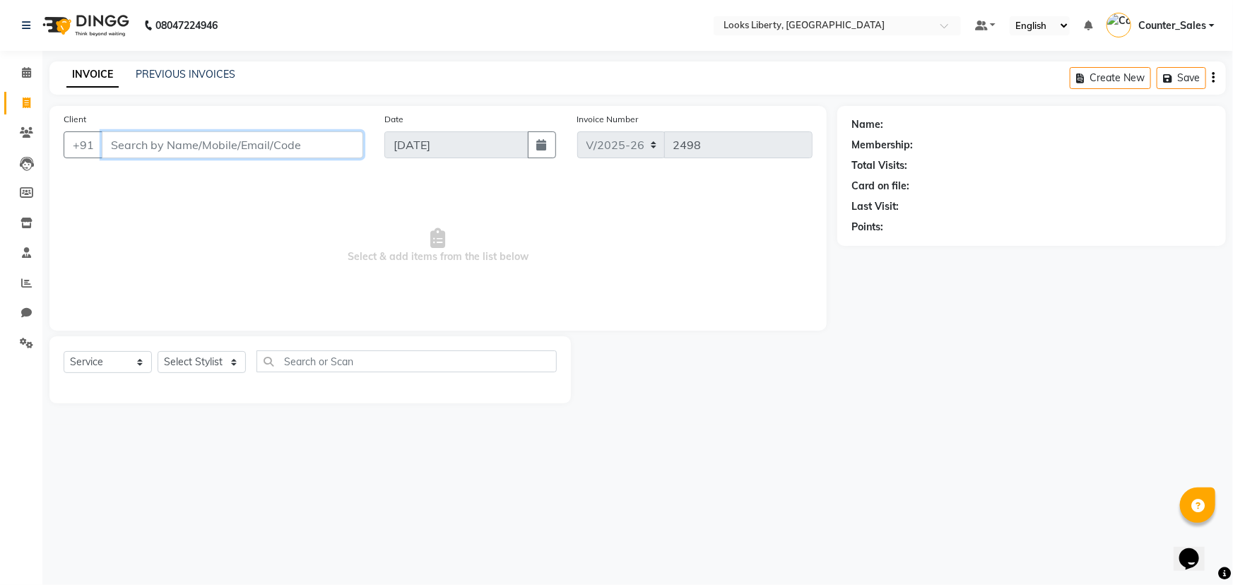
click at [187, 143] on input "Client" at bounding box center [233, 144] width 262 height 27
click at [189, 360] on select "Select Stylist Aijaz Amit Anjali_nail art Counter_Sales Manish_pdct Meet Naeem …" at bounding box center [202, 362] width 88 height 22
click at [413, 224] on span "Select & add items from the list below" at bounding box center [438, 245] width 749 height 141
click at [165, 147] on input "Client" at bounding box center [233, 144] width 262 height 27
click at [375, 228] on span "Select & add items from the list below" at bounding box center [438, 245] width 749 height 141
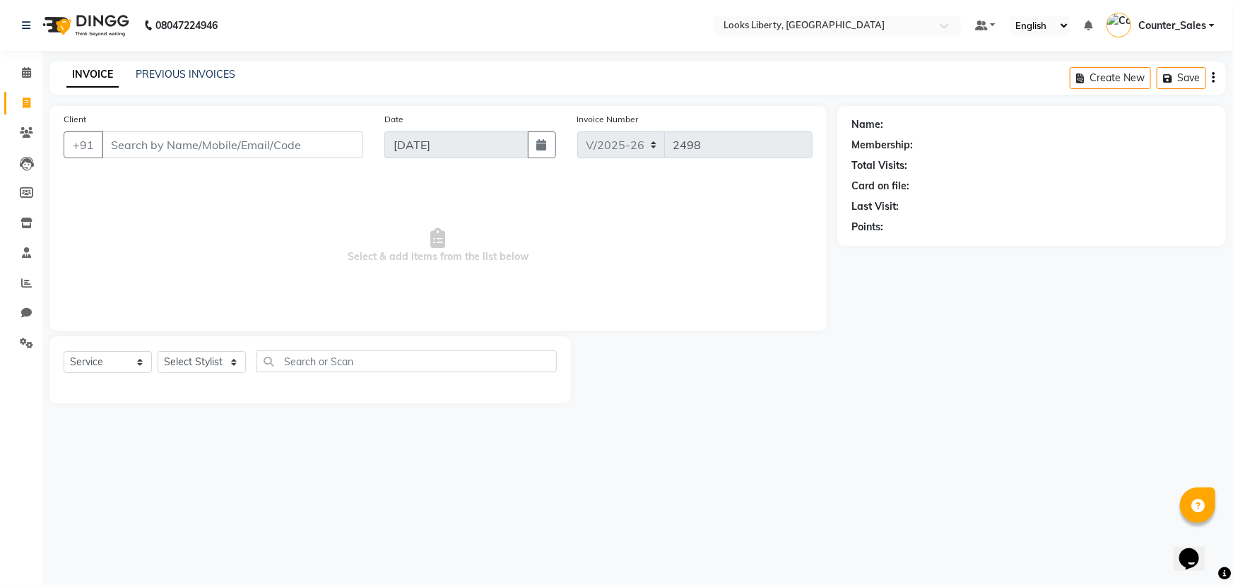
click at [489, 278] on span "Select & add items from the list below" at bounding box center [438, 245] width 749 height 141
click at [223, 148] on input "Client" at bounding box center [233, 144] width 262 height 27
click at [184, 363] on select "Select Stylist Aijaz Amit Anjali_nail art Counter_Sales Manish_pdct Meet Naeem …" at bounding box center [202, 362] width 88 height 22
click at [379, 267] on span "Select & add items from the list below" at bounding box center [438, 245] width 749 height 141
click at [213, 365] on select "Select Stylist Aijaz Amit Anjali_nail art Counter_Sales Manish_pdct Meet Naeem …" at bounding box center [202, 362] width 88 height 22
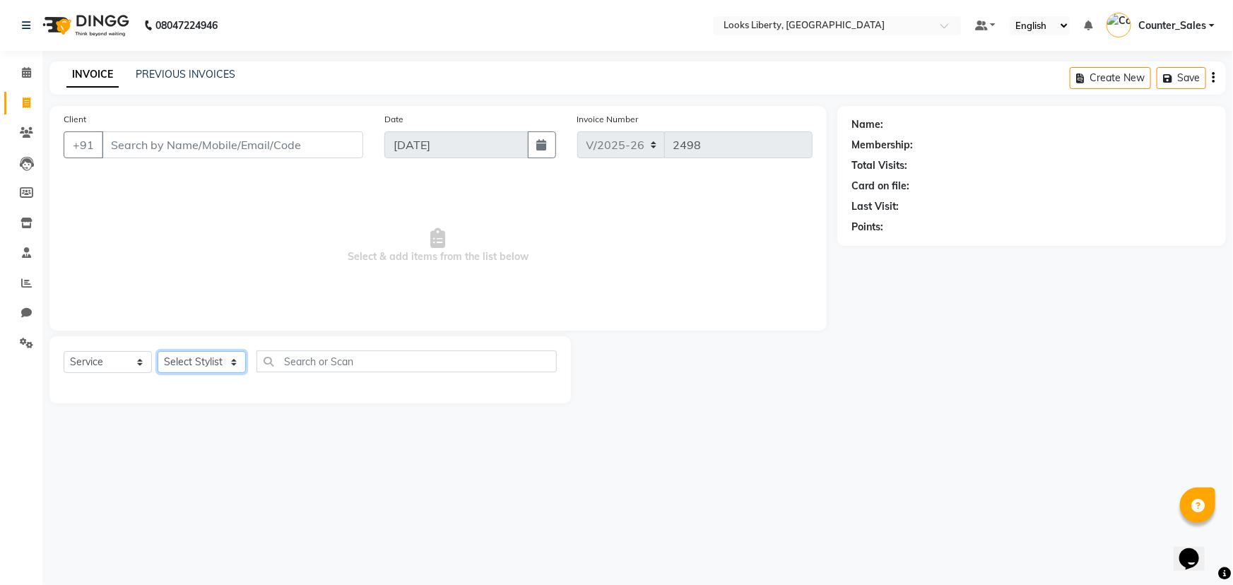
select select "29659"
click at [158, 351] on select "Select Stylist Aijaz Amit Anjali_nail art Counter_Sales Manish_pdct Meet Naeem …" at bounding box center [202, 362] width 88 height 22
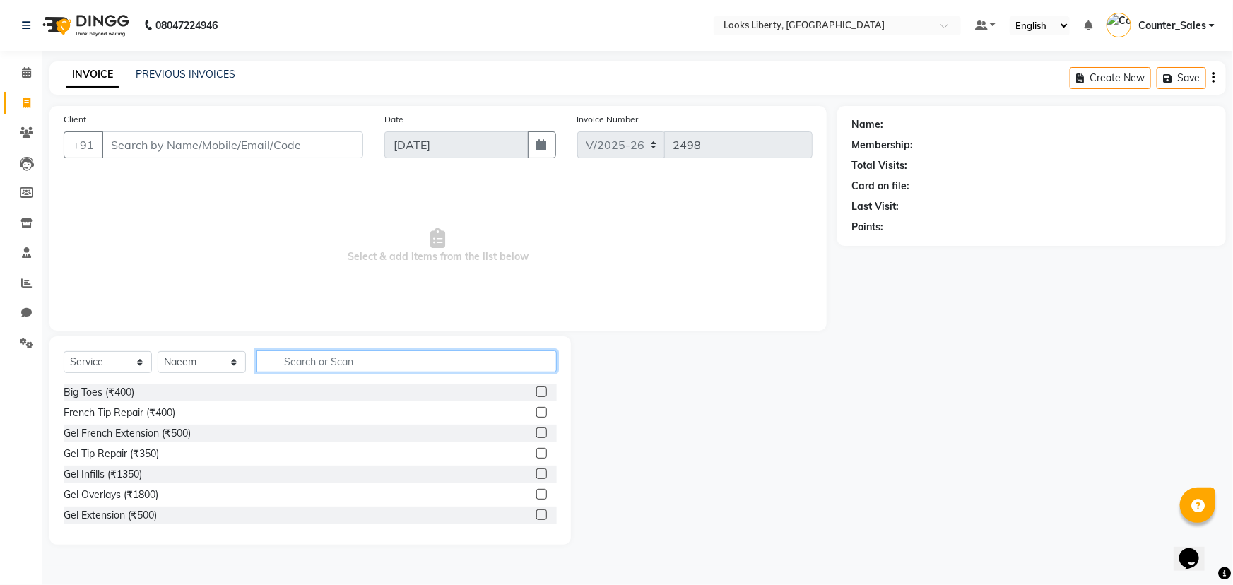
click at [297, 356] on input "text" at bounding box center [407, 362] width 300 height 22
type input "WAX"
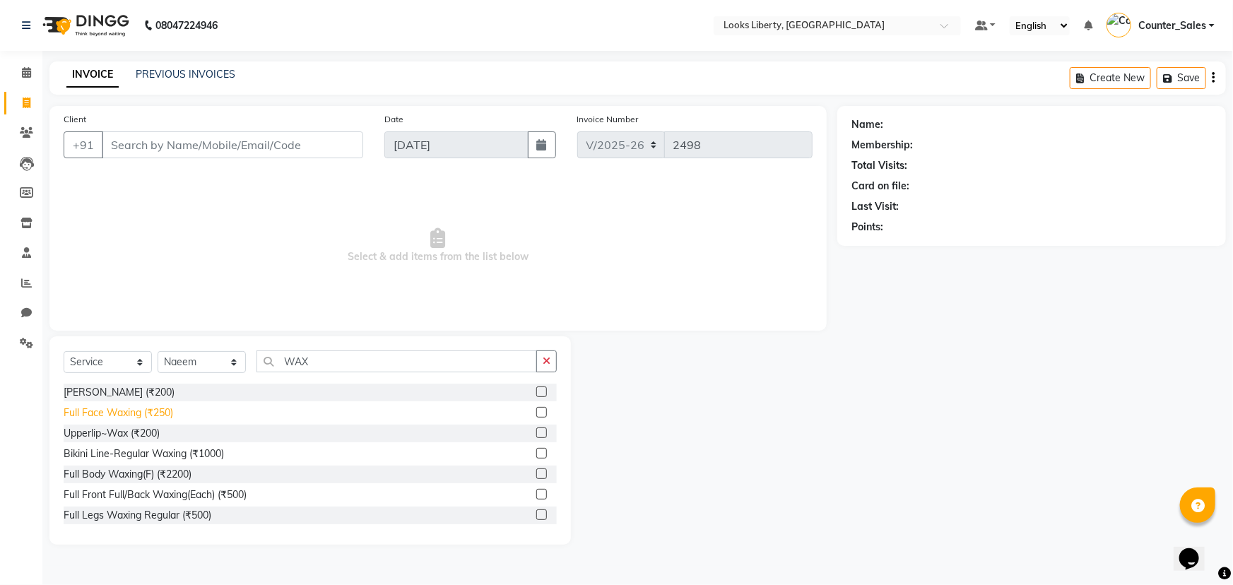
click at [109, 411] on div "Full Face Waxing (₹250)" at bounding box center [119, 413] width 110 height 15
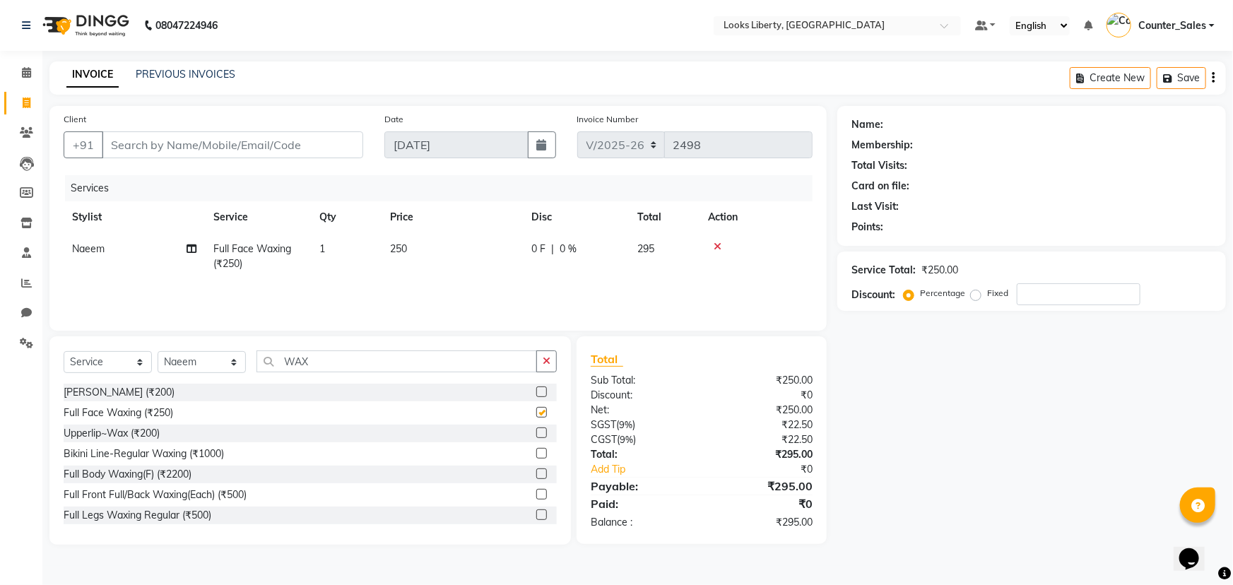
checkbox input "false"
click at [486, 253] on td "250" at bounding box center [452, 256] width 141 height 47
select select "29659"
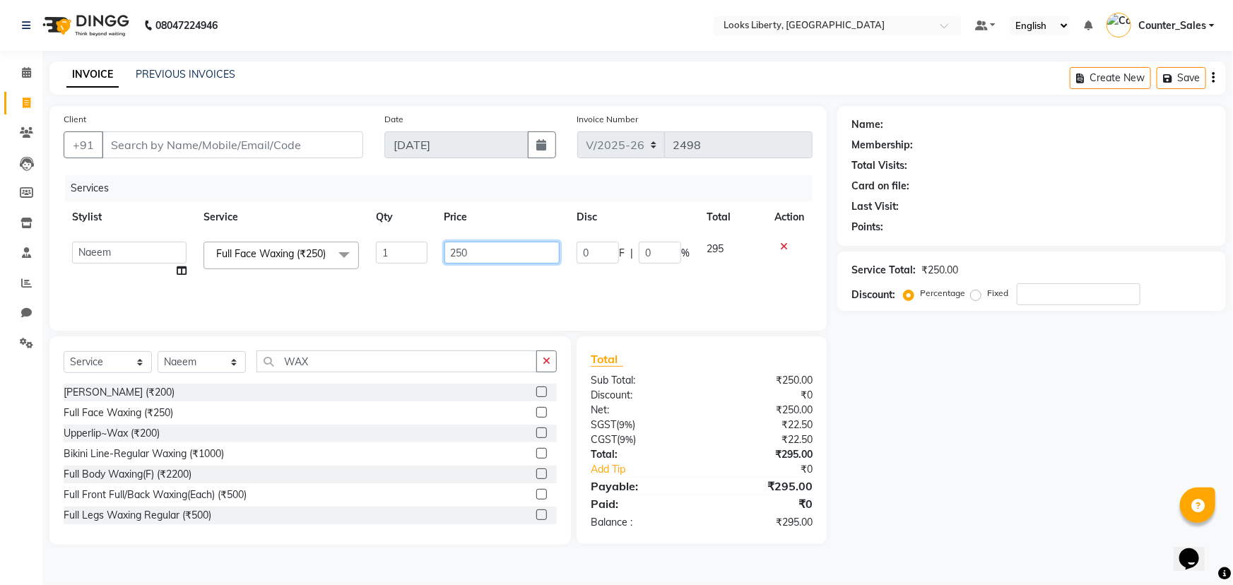
click at [492, 254] on input "250" at bounding box center [503, 253] width 116 height 22
type input "2"
type input "200"
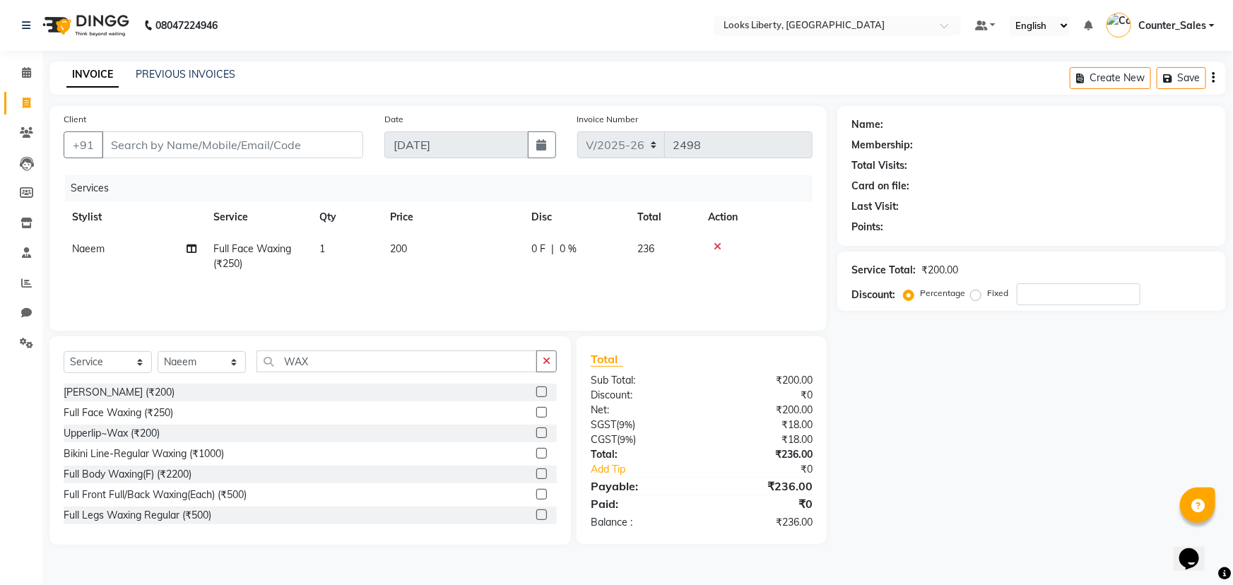
drag, startPoint x: 467, startPoint y: 281, endPoint x: 471, endPoint y: 303, distance: 23.0
click at [463, 284] on div "Services Stylist Service Qty Price Disc Total Action Naeem Full Face Waxing (₹2…" at bounding box center [438, 245] width 749 height 141
click at [551, 360] on button "button" at bounding box center [546, 362] width 20 height 22
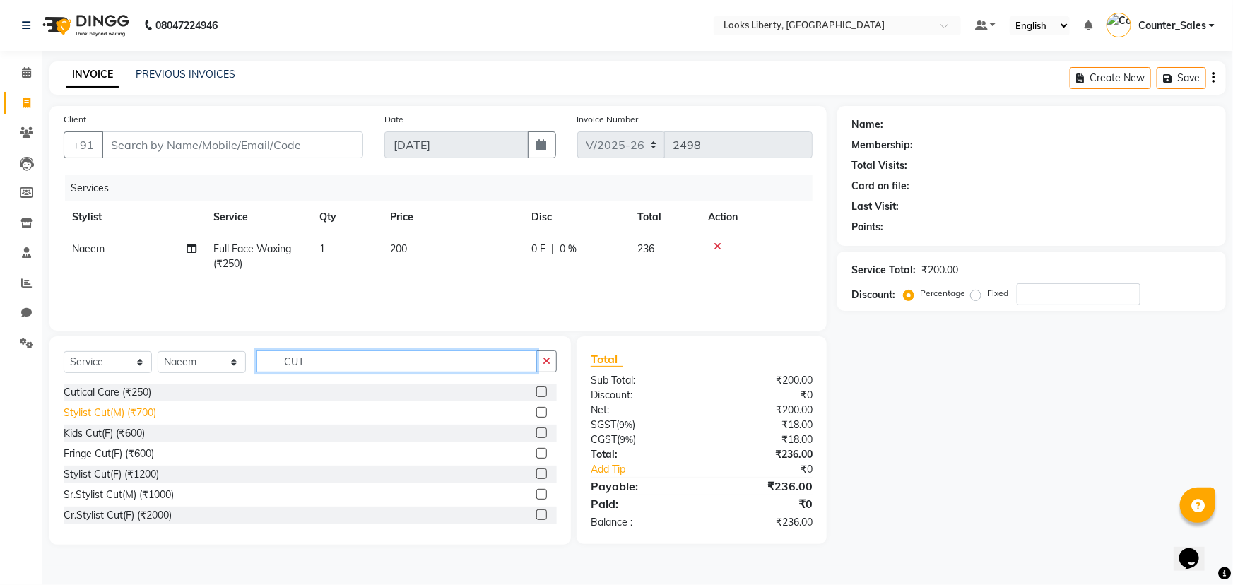
type input "CUT"
click at [109, 413] on div "Stylist Cut(M) (₹700)" at bounding box center [110, 413] width 93 height 15
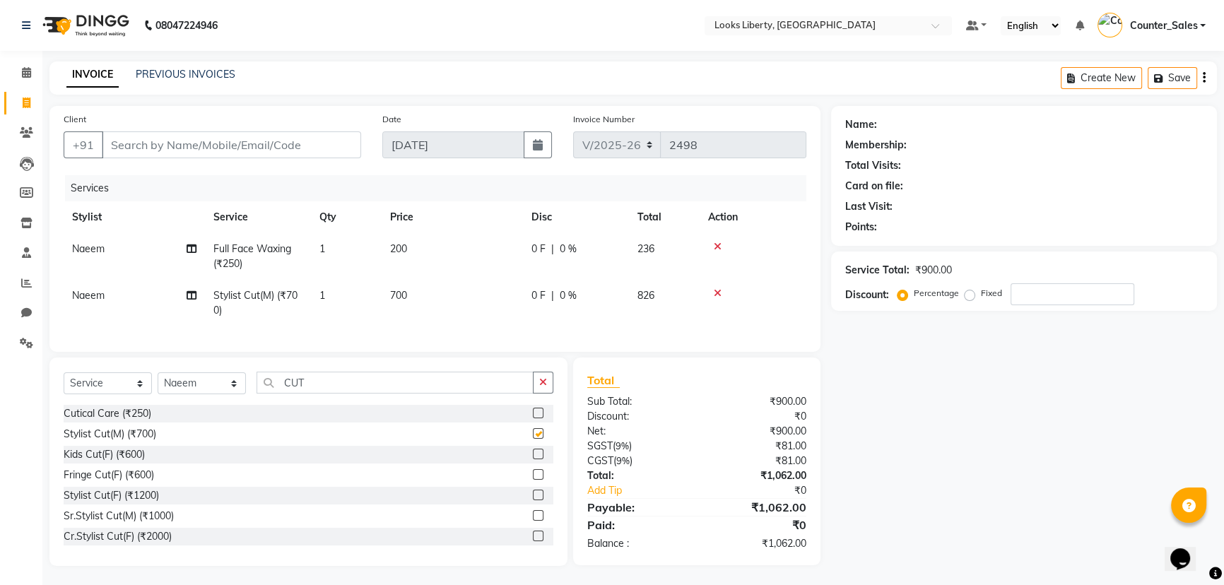
checkbox input "false"
click at [457, 301] on td "700" at bounding box center [452, 303] width 141 height 47
select select "29659"
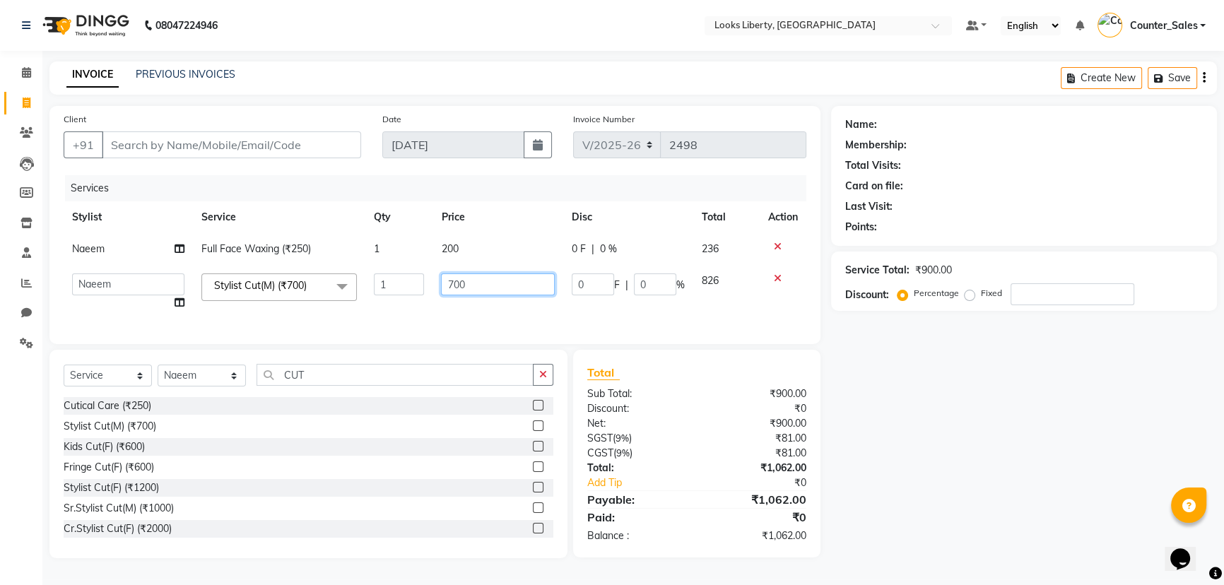
click at [491, 286] on input "700" at bounding box center [497, 285] width 113 height 22
type input "7"
type input "508.5"
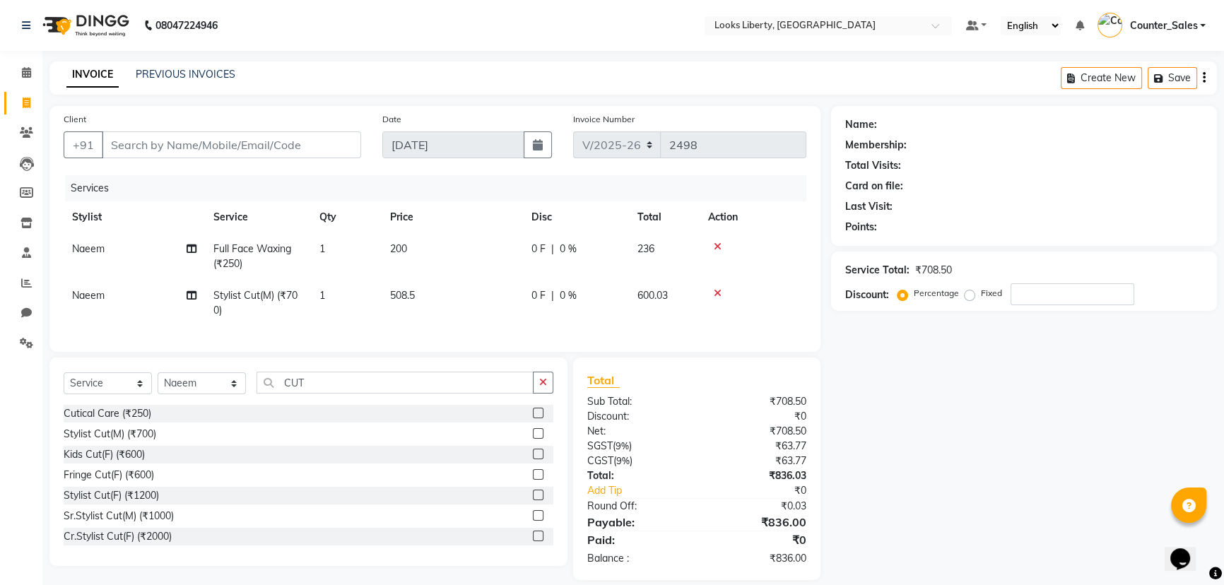
drag, startPoint x: 467, startPoint y: 312, endPoint x: 459, endPoint y: 339, distance: 27.8
click at [464, 311] on td "508.5" at bounding box center [452, 303] width 141 height 47
select select "29659"
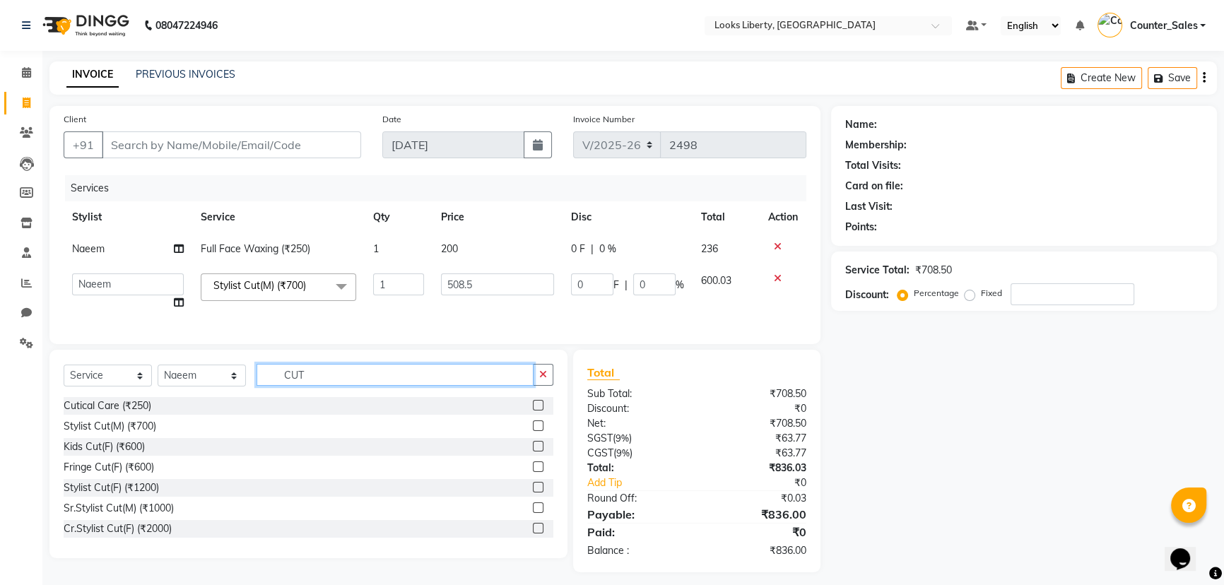
click at [474, 386] on input "CUT" at bounding box center [395, 375] width 277 height 22
type input "C"
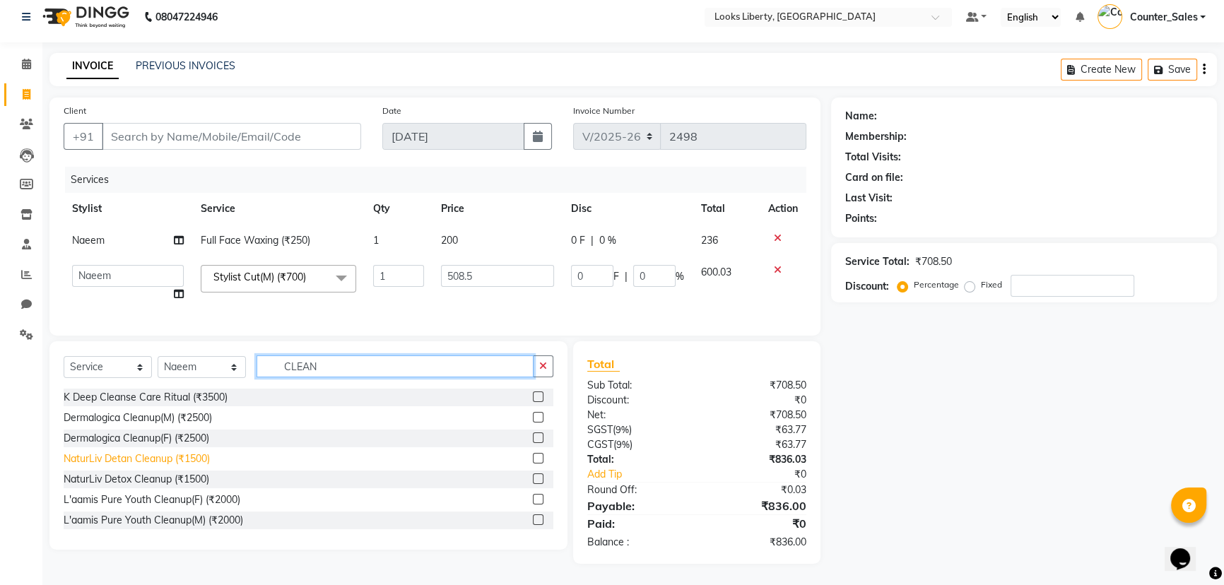
type input "CLEAN"
click at [171, 459] on div "NaturLiv Detan Cleanup (₹1500)" at bounding box center [137, 459] width 146 height 15
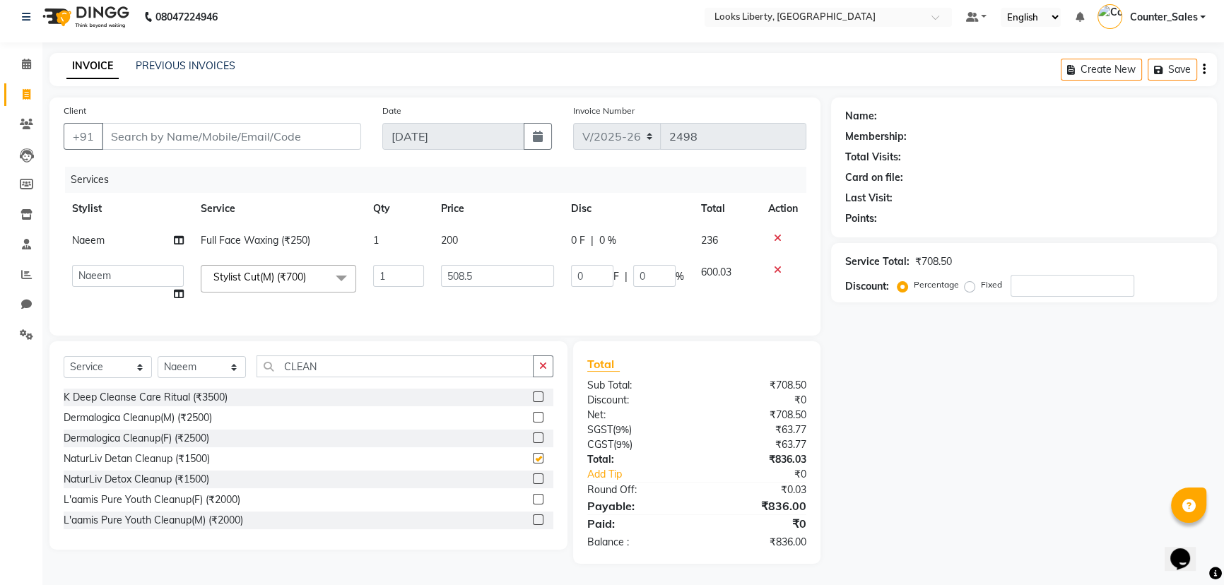
checkbox input "false"
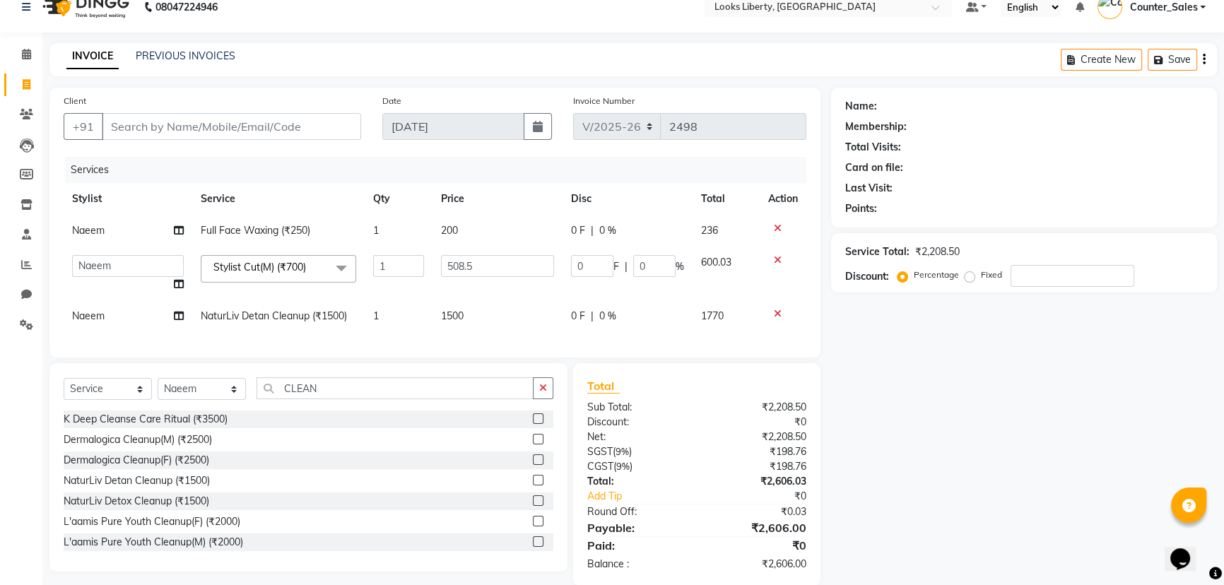
click at [496, 310] on td "1500" at bounding box center [498, 316] width 130 height 32
select select "29659"
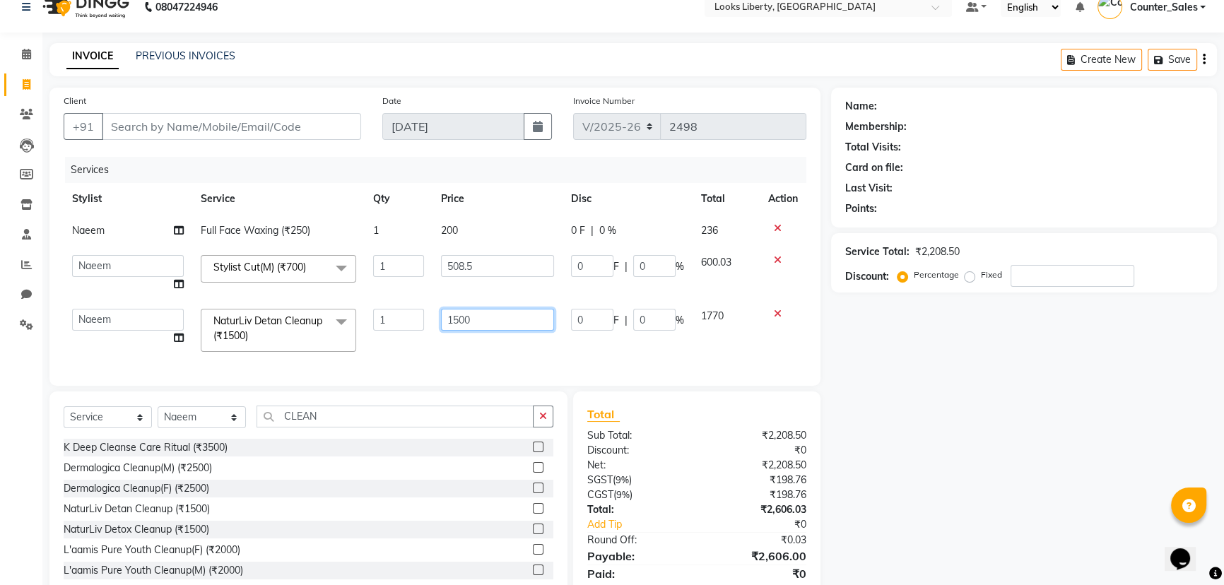
click at [520, 317] on input "1500" at bounding box center [497, 320] width 113 height 22
type input "1"
type input "2000"
click at [539, 348] on div "Services Stylist Service Qty Price Disc Total Action Naeem Full Face Waxing (₹2…" at bounding box center [435, 264] width 743 height 215
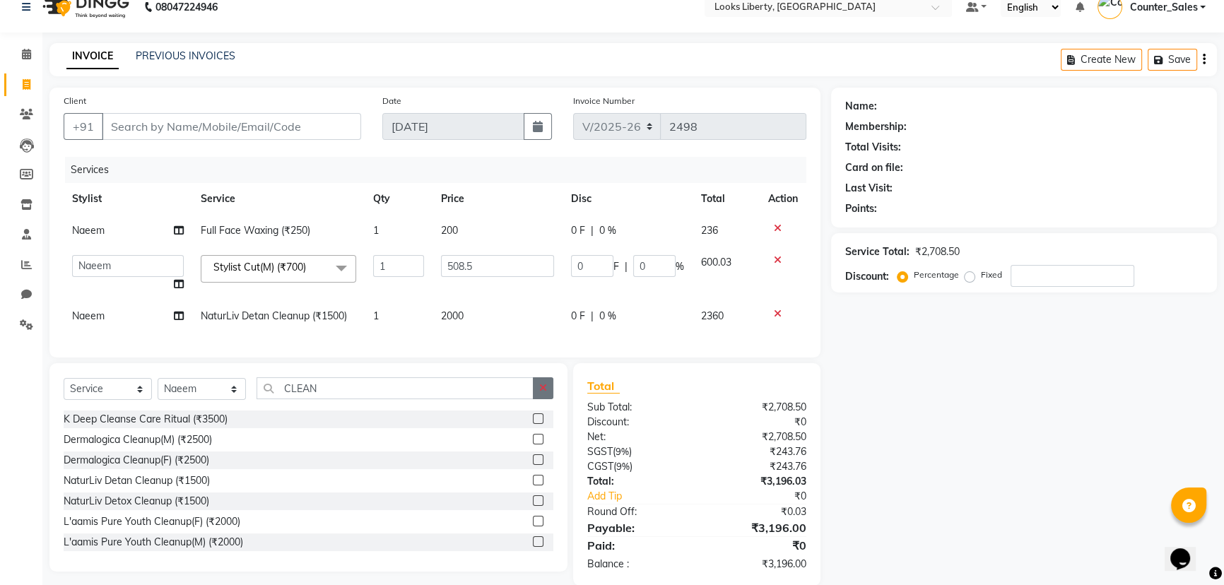
click at [548, 399] on button "button" at bounding box center [543, 388] width 20 height 22
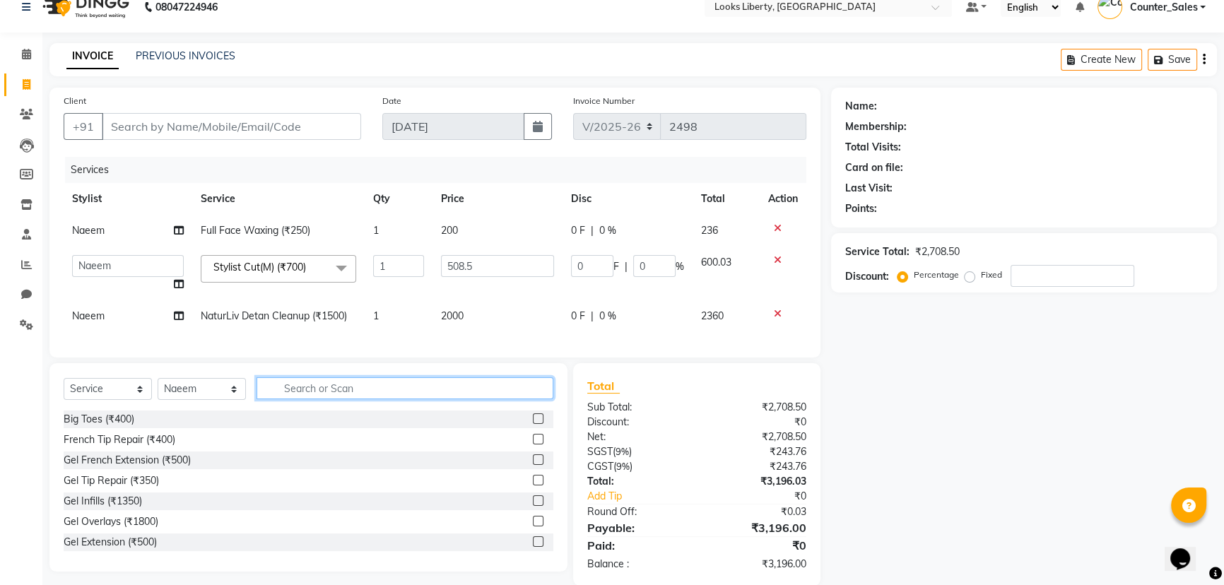
click at [403, 393] on input "text" at bounding box center [405, 388] width 297 height 22
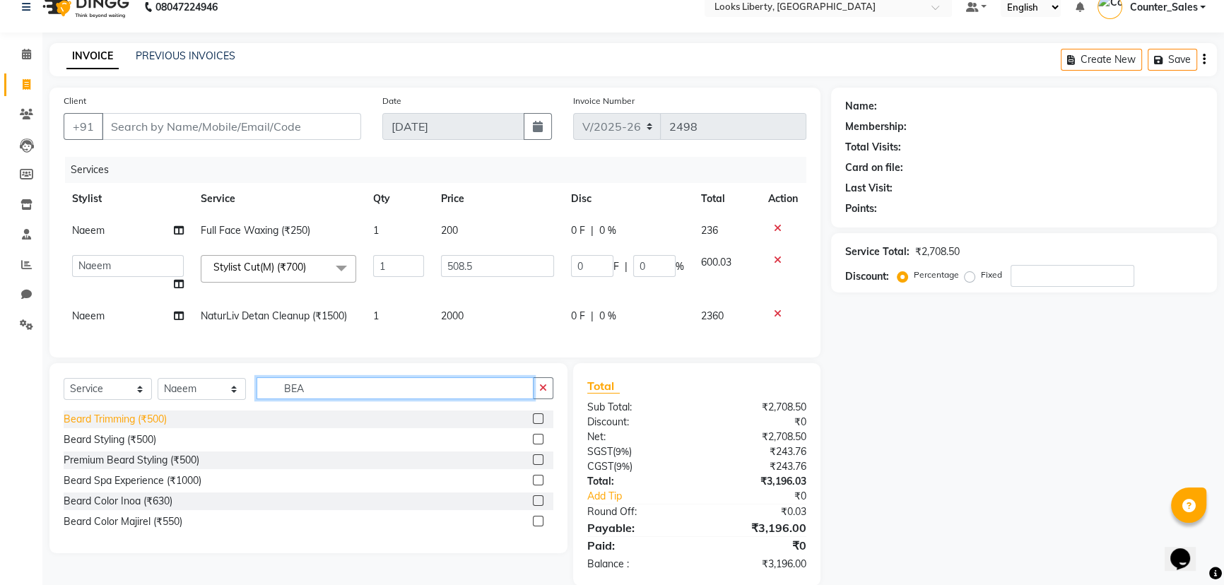
type input "BEA"
click at [160, 423] on div "Beard Trimming (₹500)" at bounding box center [115, 419] width 103 height 15
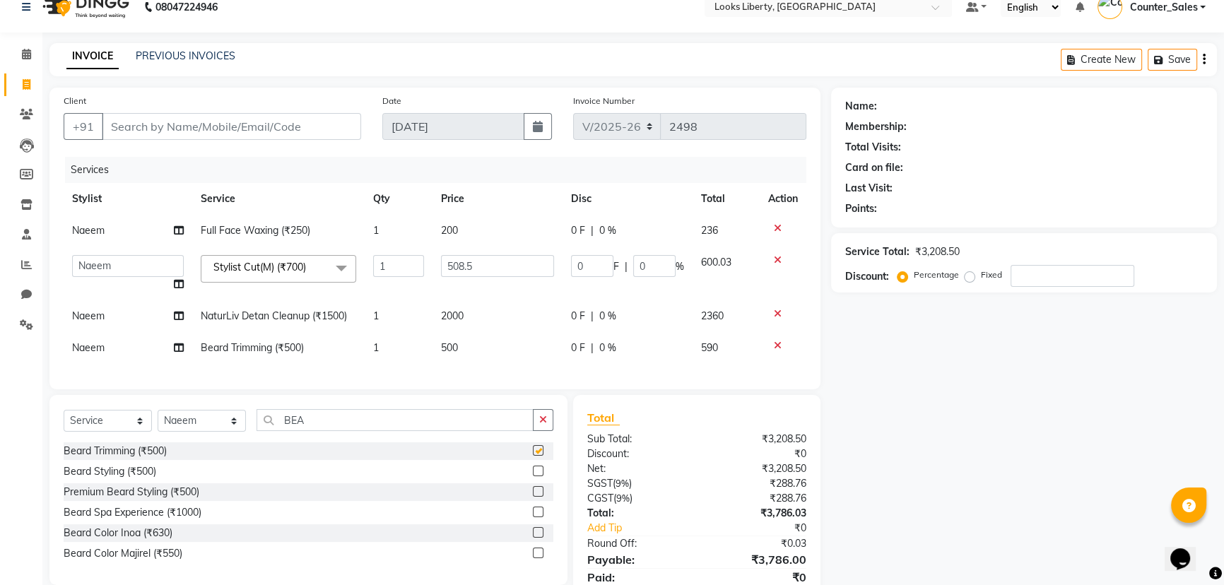
checkbox input "false"
click at [511, 340] on td "500" at bounding box center [498, 348] width 130 height 32
select select "29659"
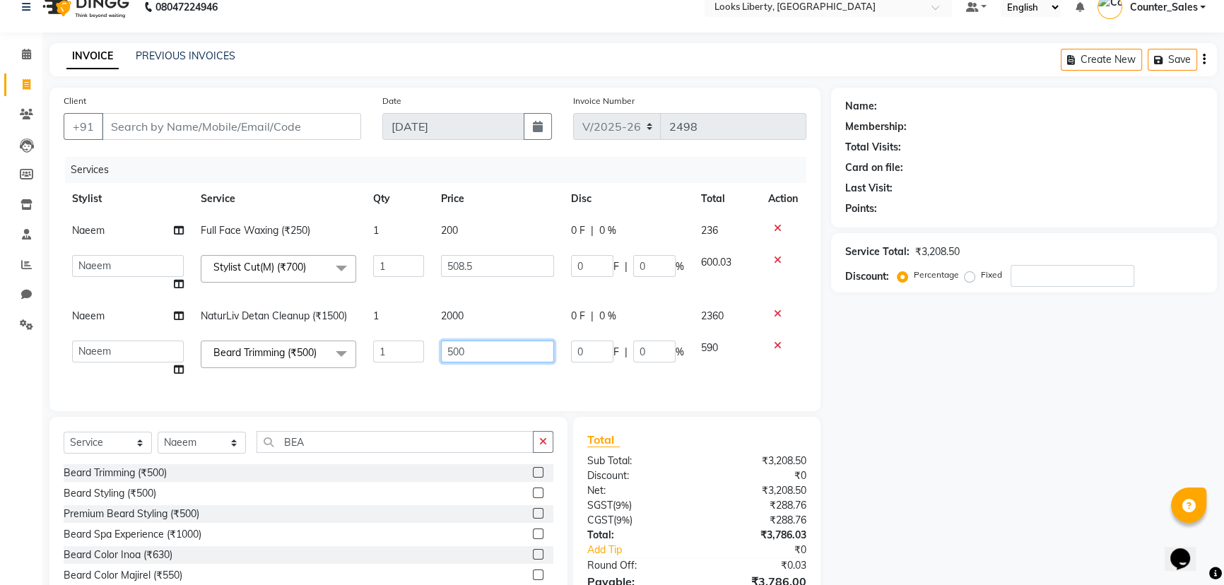
click at [516, 343] on input "500" at bounding box center [497, 352] width 113 height 22
type input "5"
type input "212"
click at [510, 379] on div "Services Stylist Service Qty Price Disc Total Action Naeem Full Face Waxing (₹2…" at bounding box center [435, 277] width 743 height 240
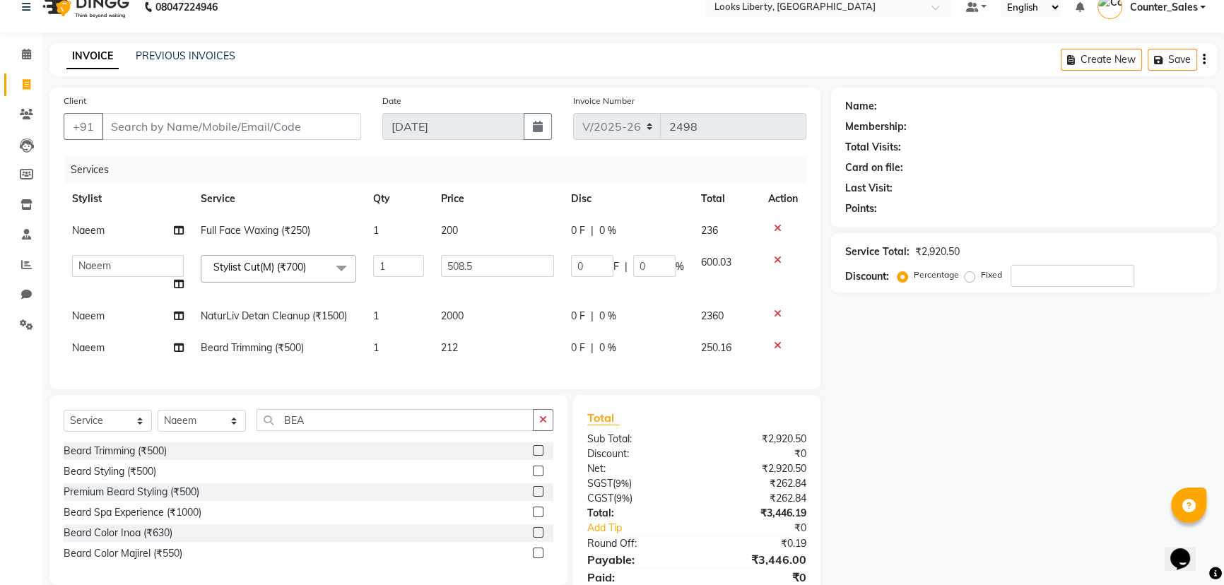
drag, startPoint x: 540, startPoint y: 431, endPoint x: 534, endPoint y: 428, distance: 7.3
click at [541, 425] on icon "button" at bounding box center [543, 420] width 8 height 10
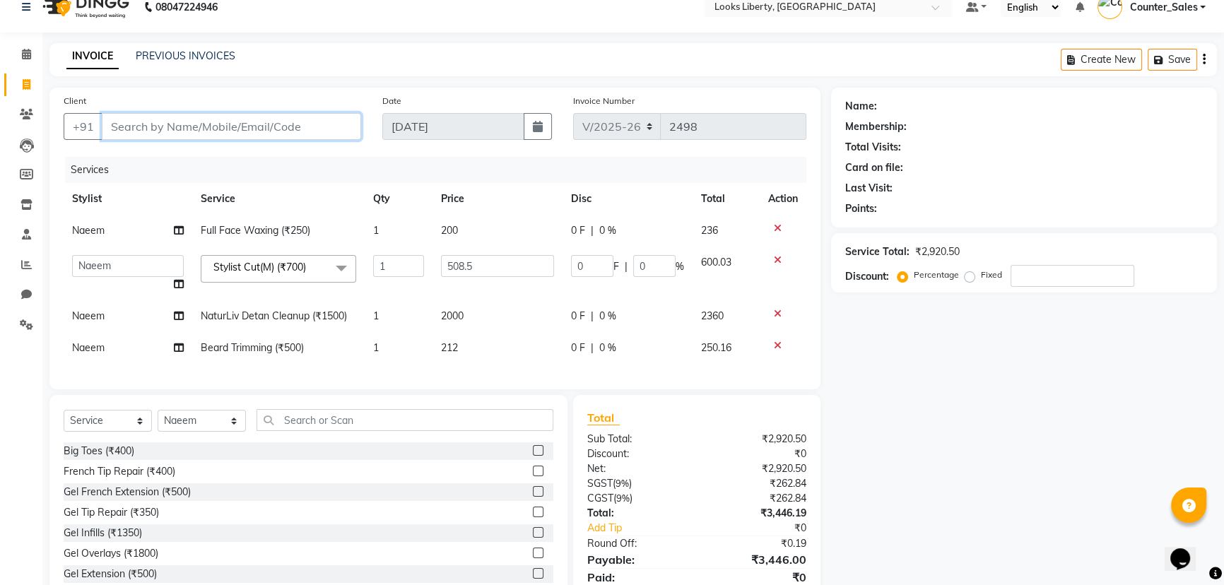
click at [124, 126] on input "Client" at bounding box center [231, 126] width 259 height 27
type input "9"
type input "0"
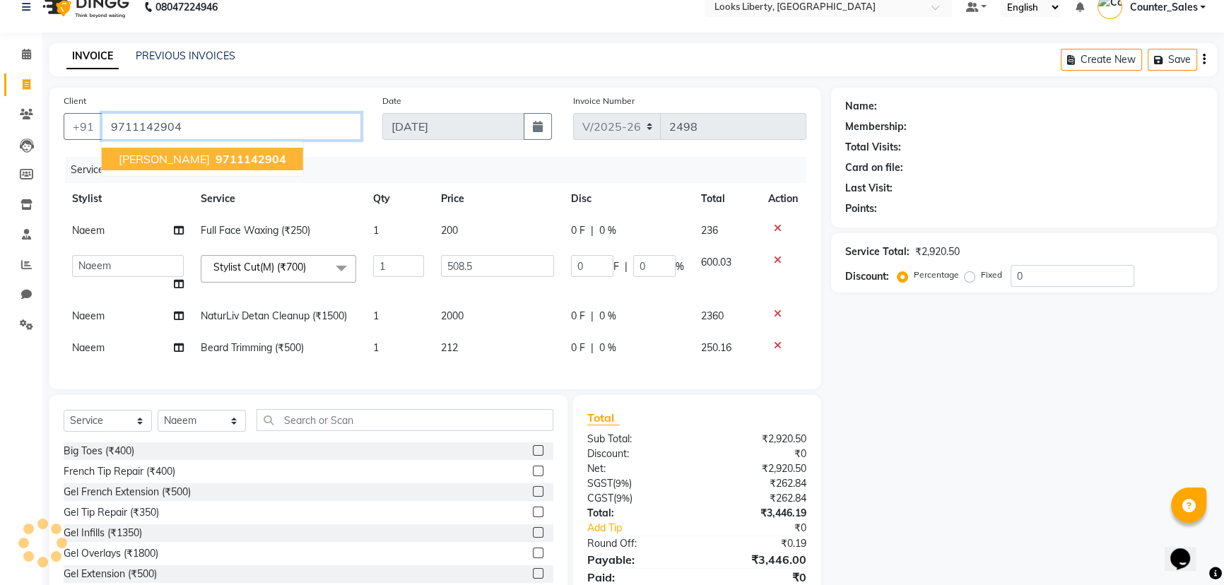
type input "9711142904"
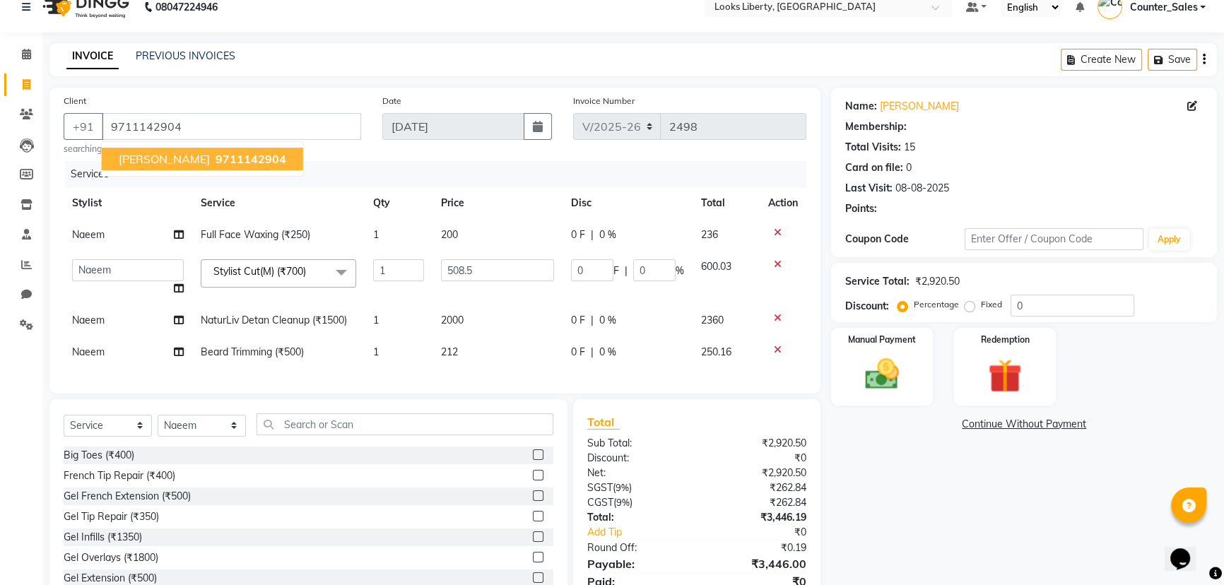
select select "1: Object"
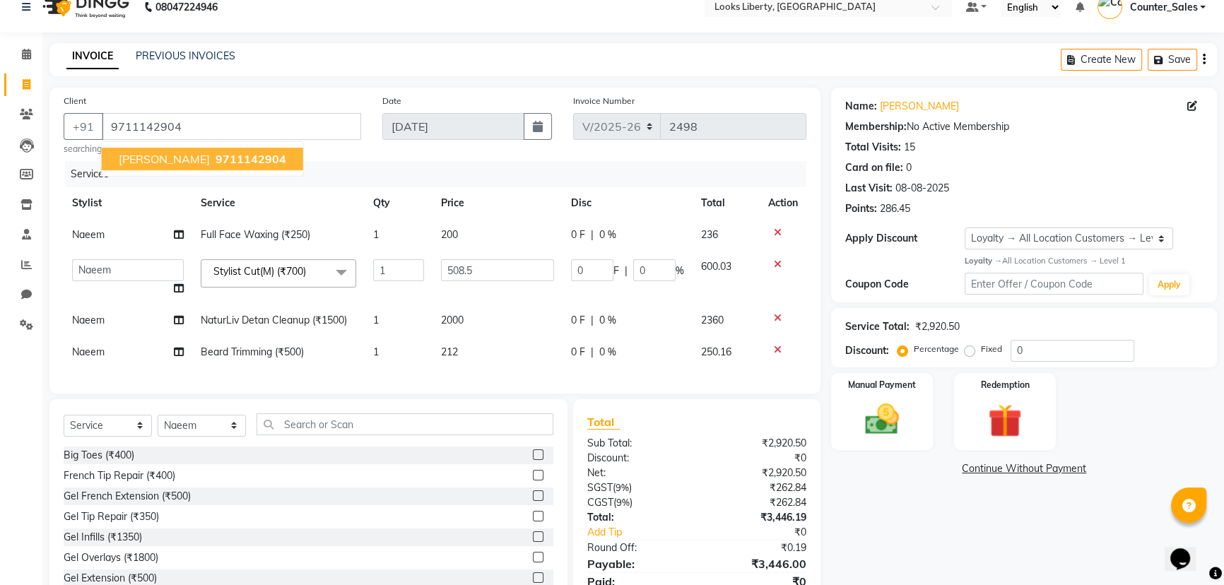
click at [397, 169] on div "Services" at bounding box center [441, 174] width 752 height 26
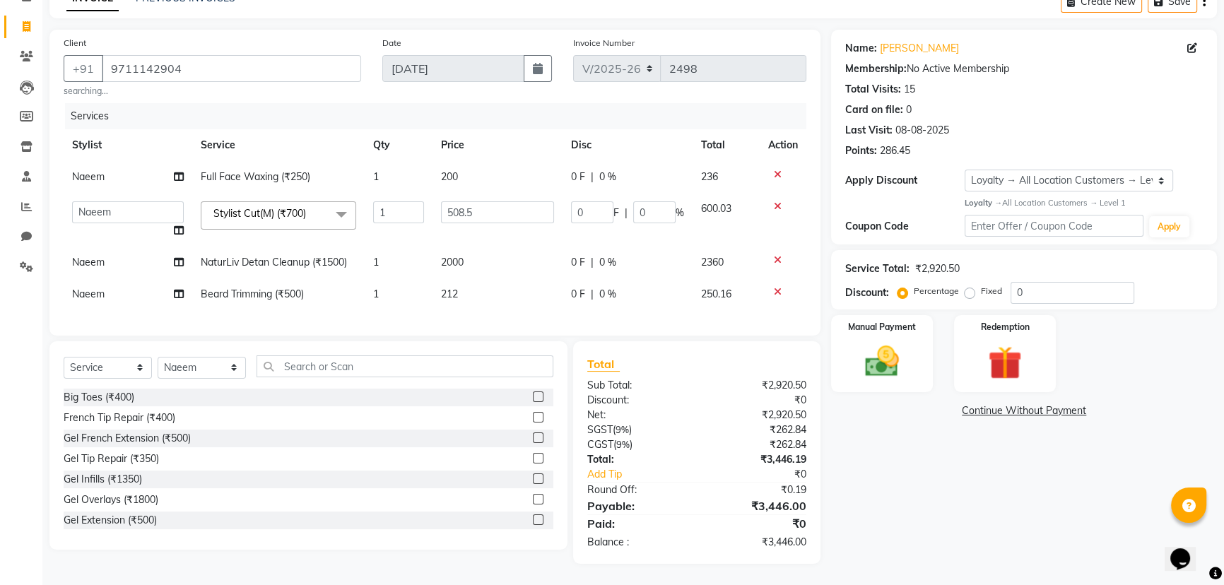
scroll to position [86, 0]
click at [884, 357] on img at bounding box center [882, 361] width 57 height 40
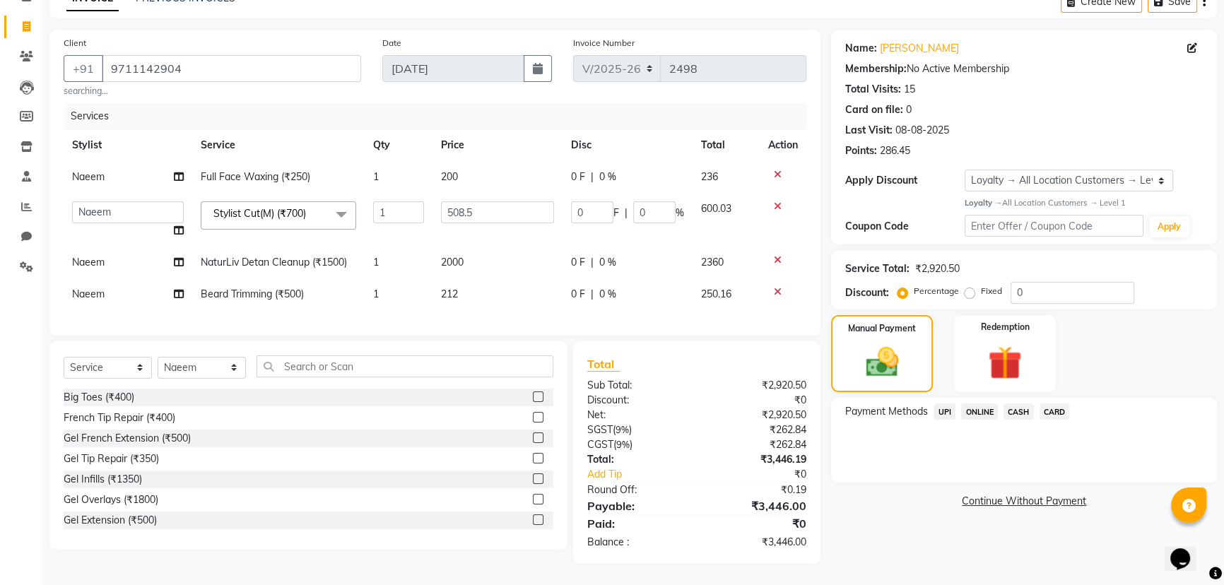
click at [977, 404] on span "ONLINE" at bounding box center [979, 412] width 37 height 16
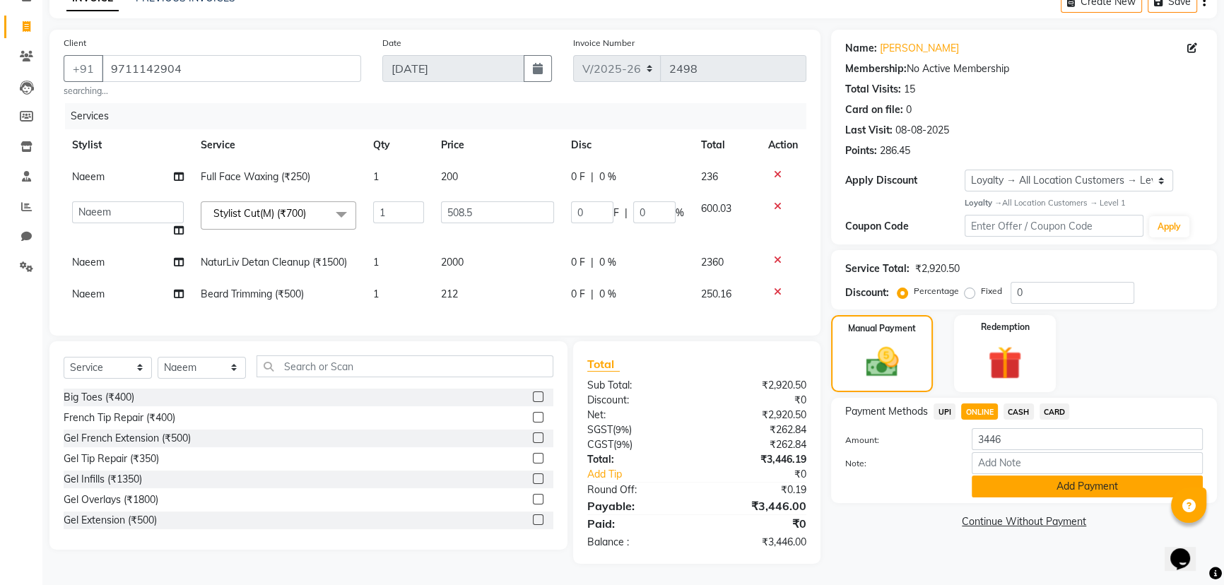
click at [1042, 476] on button "Add Payment" at bounding box center [1087, 487] width 231 height 22
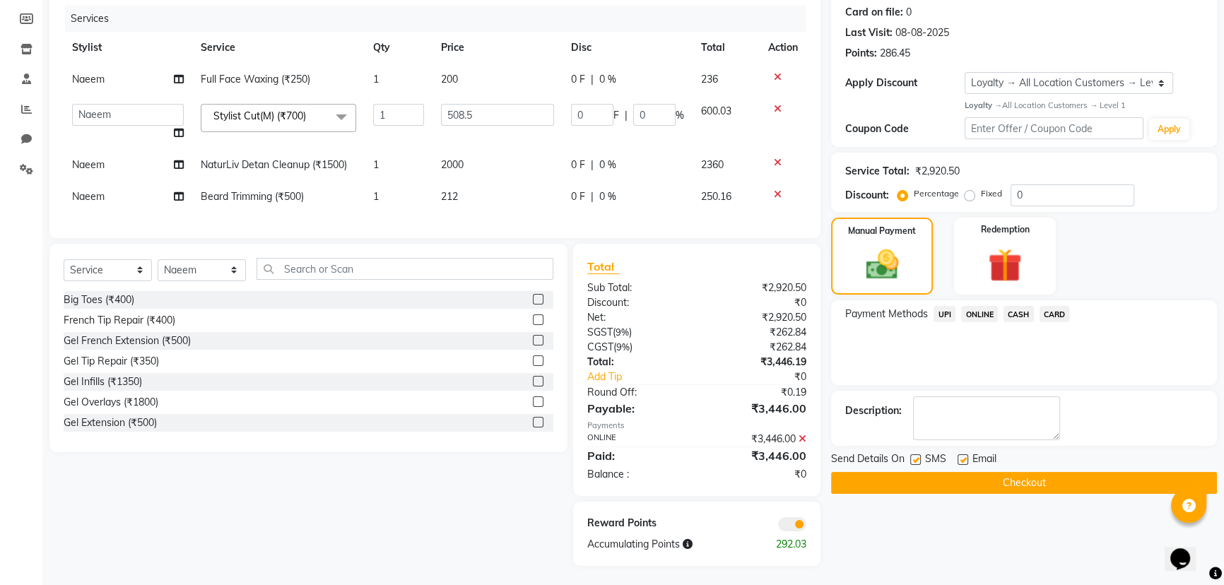
scroll to position [187, 0]
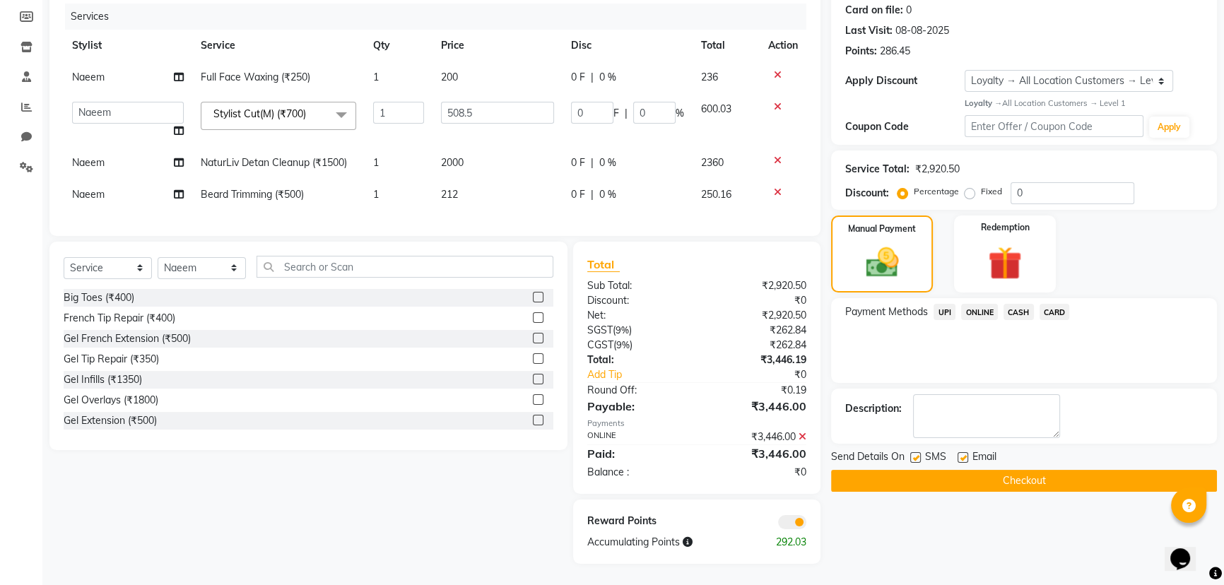
click at [1038, 474] on button "Checkout" at bounding box center [1024, 481] width 386 height 22
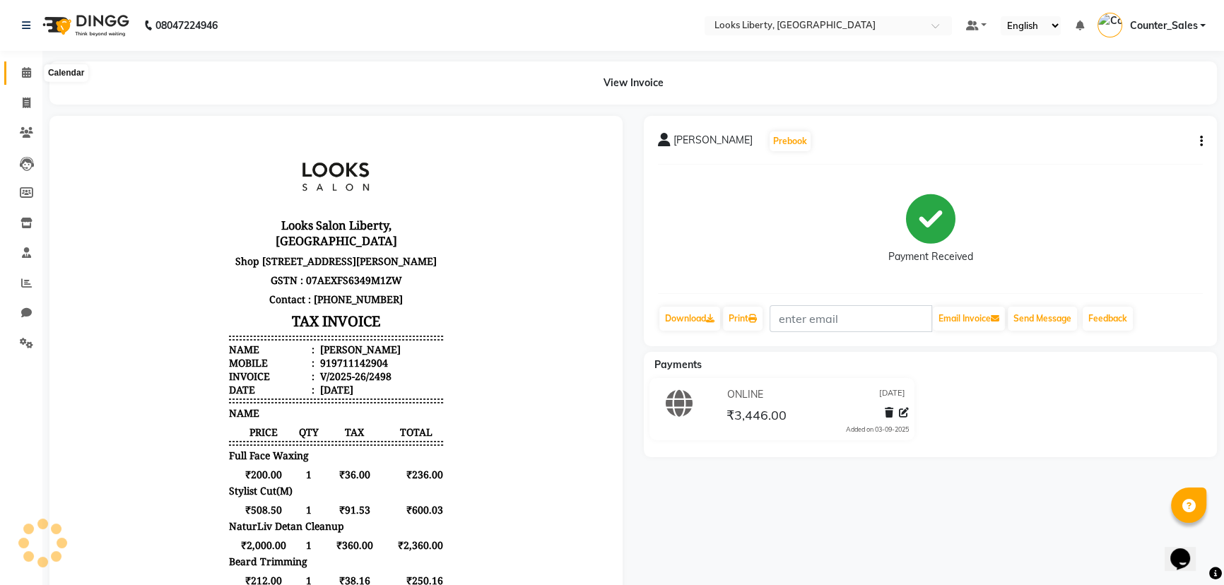
click at [25, 70] on icon at bounding box center [26, 72] width 9 height 11
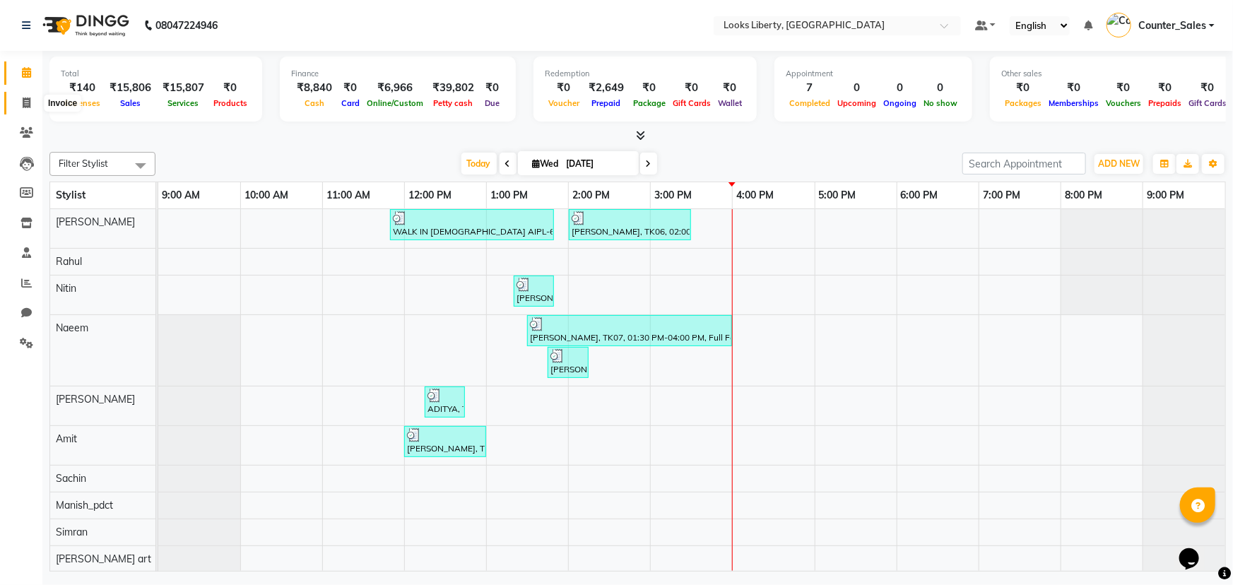
drag, startPoint x: 25, startPoint y: 98, endPoint x: 37, endPoint y: 107, distance: 15.7
click at [25, 98] on icon at bounding box center [27, 103] width 8 height 11
select select "service"
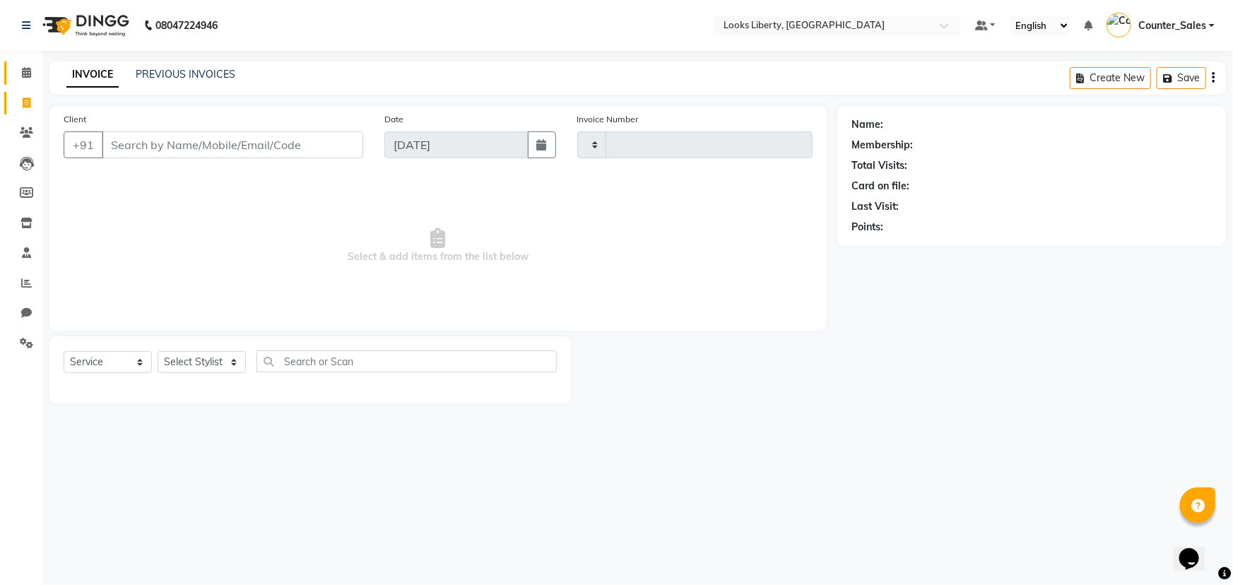
type input "2499"
select select "4321"
click at [134, 145] on input "Client" at bounding box center [233, 144] width 262 height 27
click at [208, 359] on select "Select Stylist Aijaz Amit Anjali_nail art Counter_Sales Manish_pdct Meet Naeem …" at bounding box center [202, 362] width 88 height 22
select select "29659"
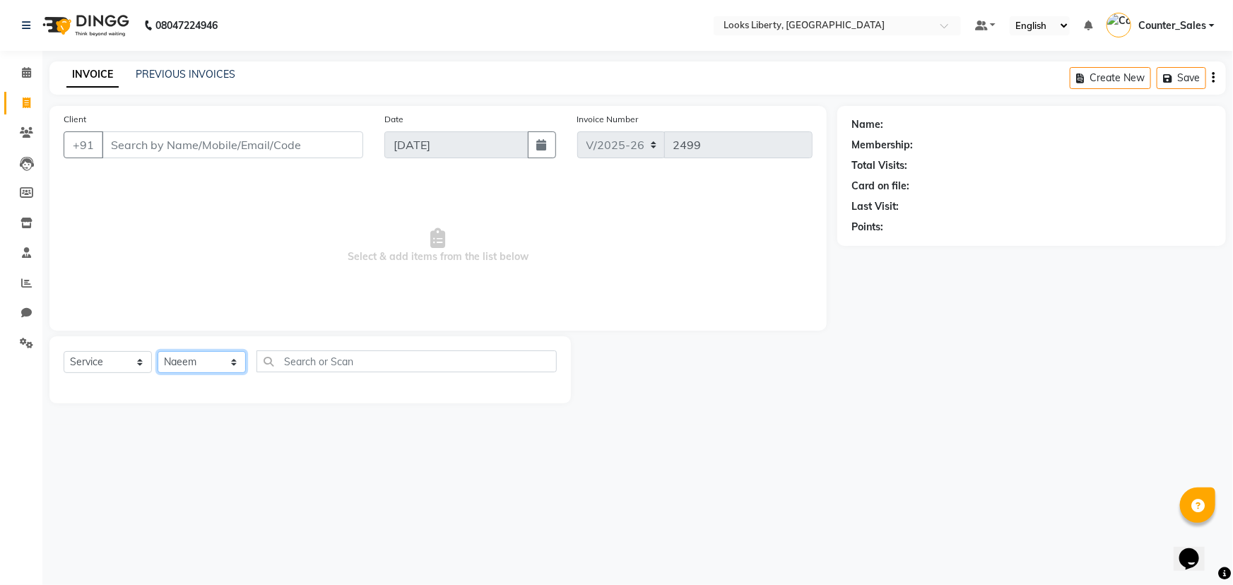
click at [158, 351] on select "Select Stylist Aijaz Amit Anjali_nail art Counter_Sales Manish_pdct Meet Naeem …" at bounding box center [202, 362] width 88 height 22
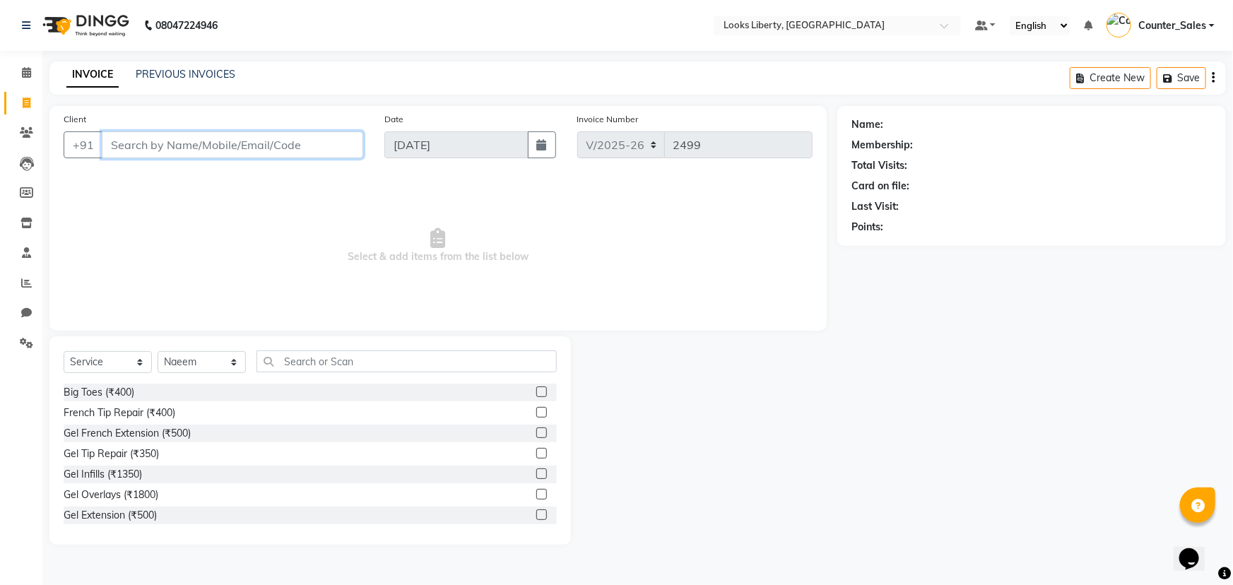
click at [233, 143] on input "Client" at bounding box center [233, 144] width 262 height 27
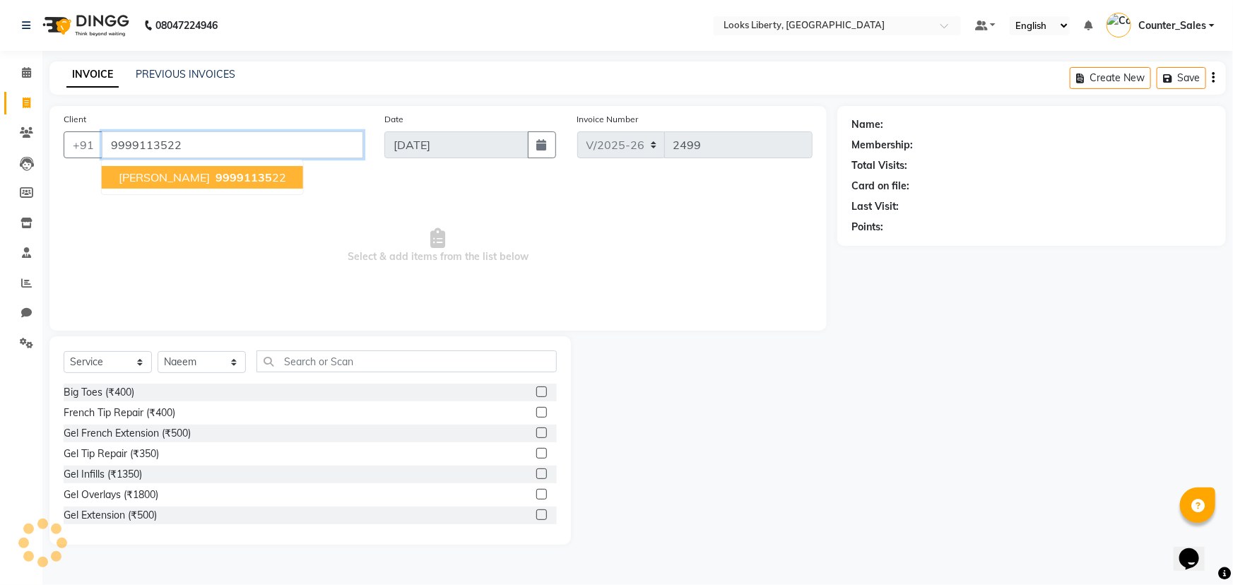
type input "9999113522"
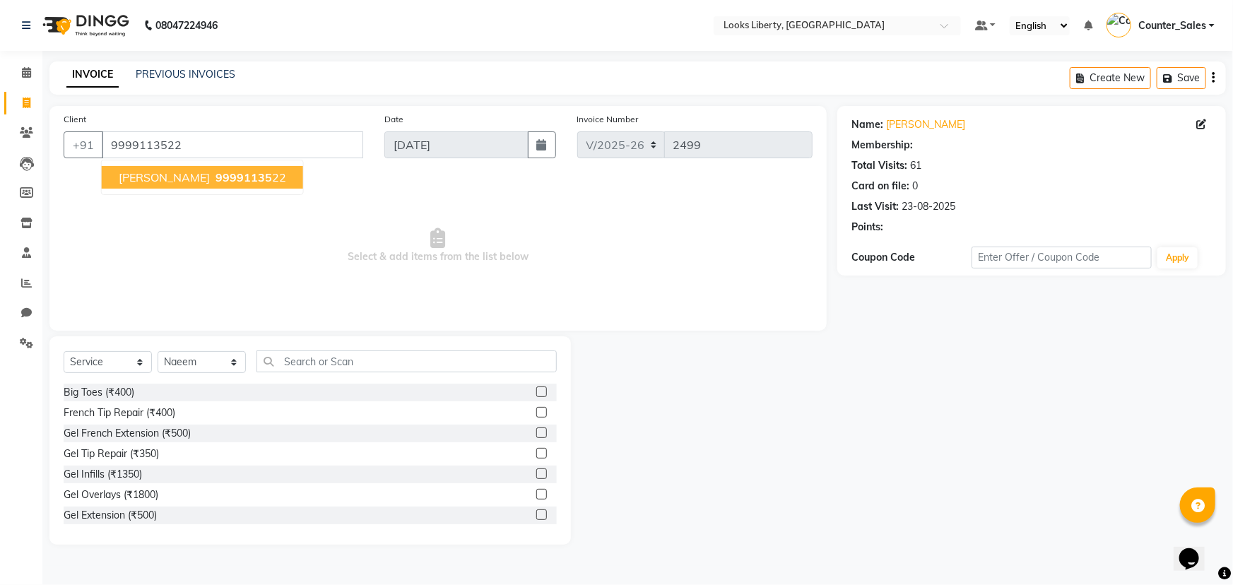
select select "1: Object"
click at [276, 241] on span "Select & add items from the list below" at bounding box center [438, 245] width 749 height 141
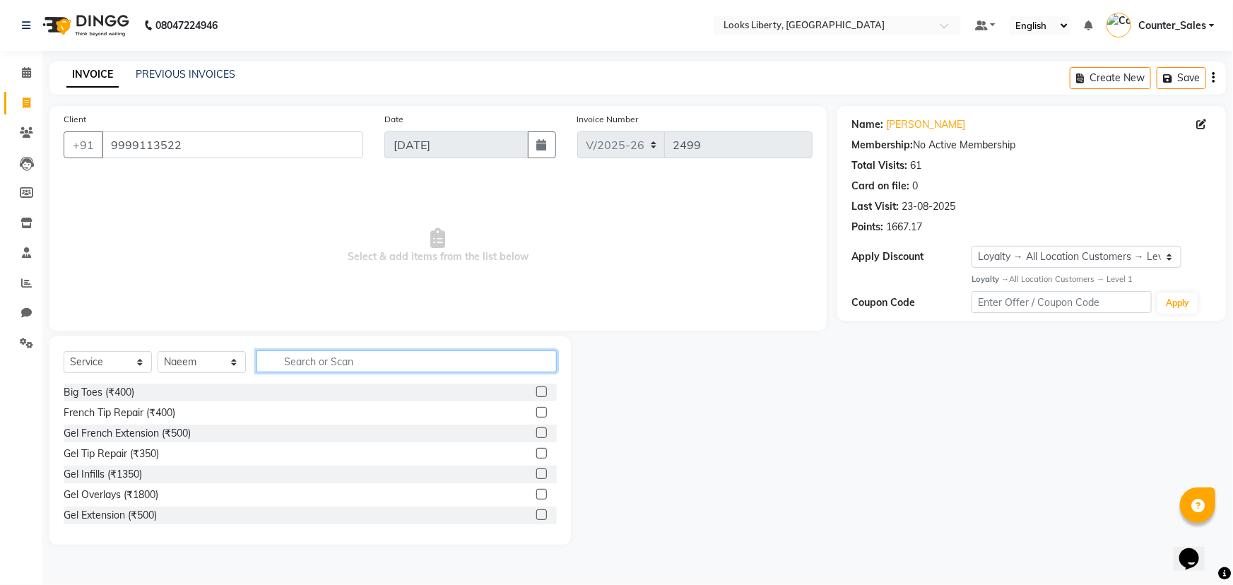
click at [295, 368] on input "text" at bounding box center [407, 362] width 300 height 22
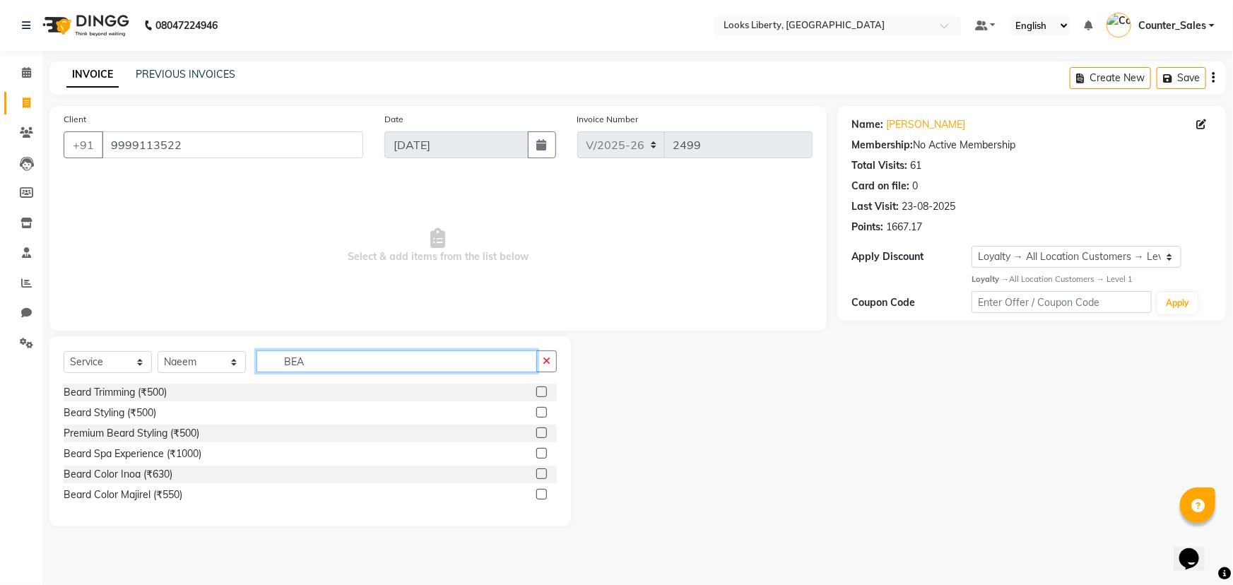
type input "BEA"
click at [105, 384] on div "Beard Trimming (₹500)" at bounding box center [310, 393] width 493 height 18
click at [102, 389] on div "Beard Trimming (₹500)" at bounding box center [115, 392] width 103 height 15
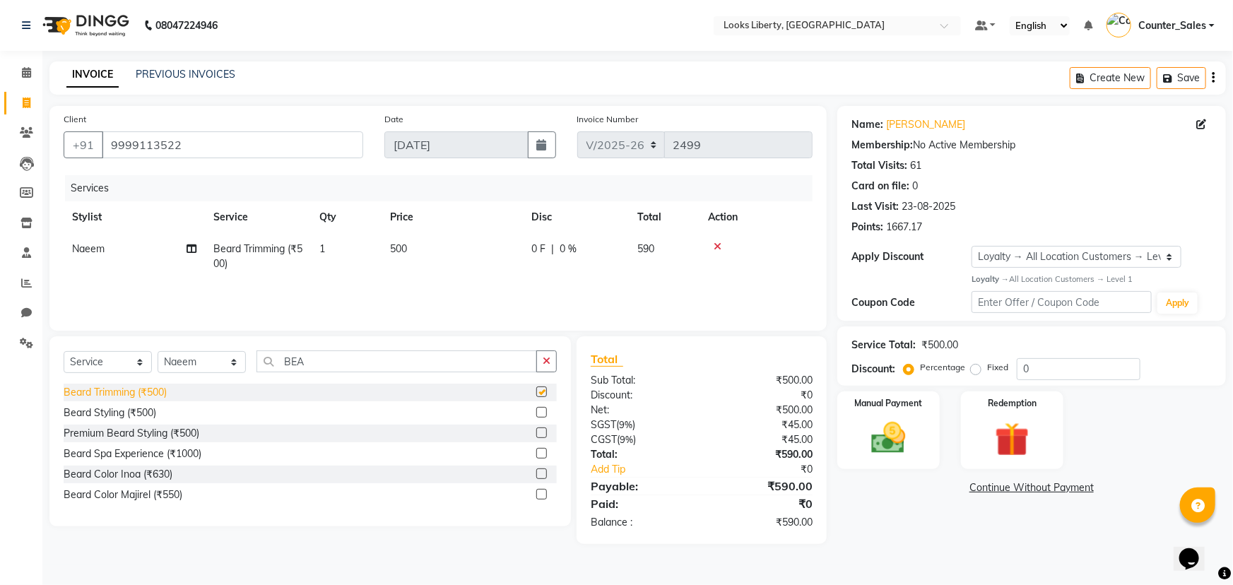
checkbox input "false"
click at [470, 244] on td "500" at bounding box center [452, 256] width 141 height 47
select select "29659"
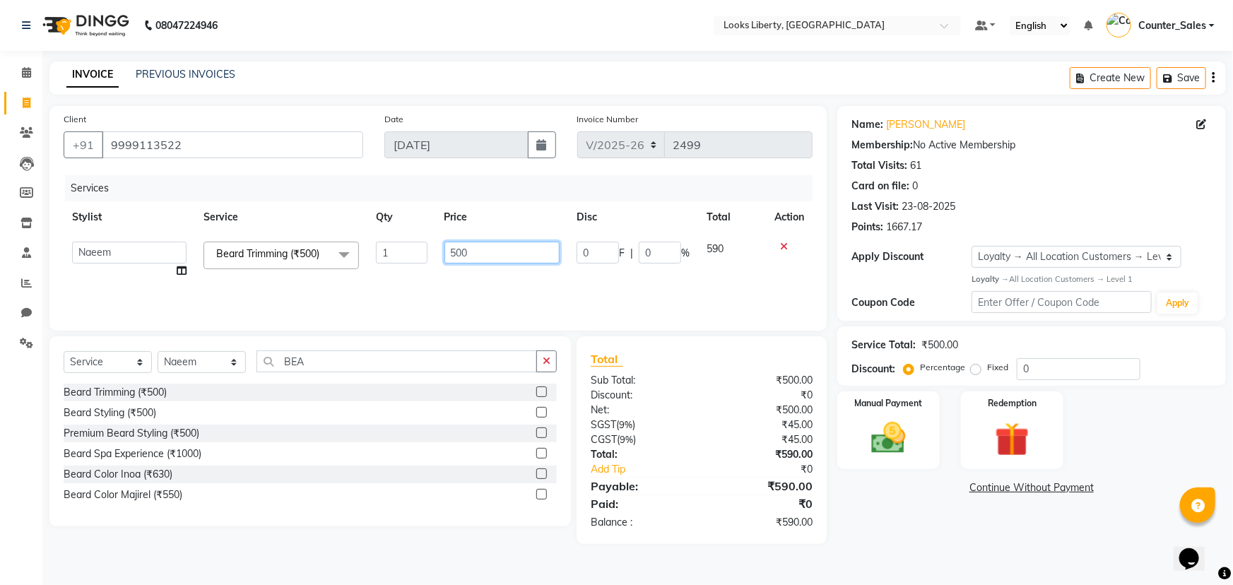
click at [473, 252] on input "500" at bounding box center [503, 253] width 116 height 22
type input "5"
type input "212"
click at [643, 282] on div "Services Stylist Service Qty Price Disc Total Action Aijaz Amit Anjali_nail art…" at bounding box center [438, 245] width 749 height 141
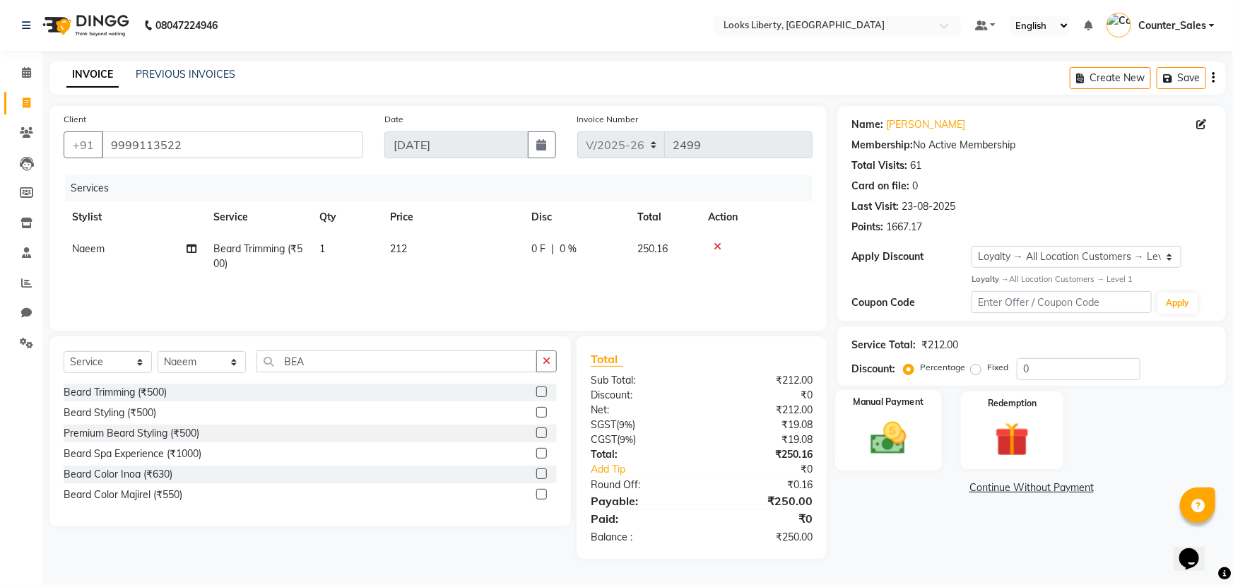
click at [922, 421] on div "Manual Payment" at bounding box center [888, 430] width 107 height 81
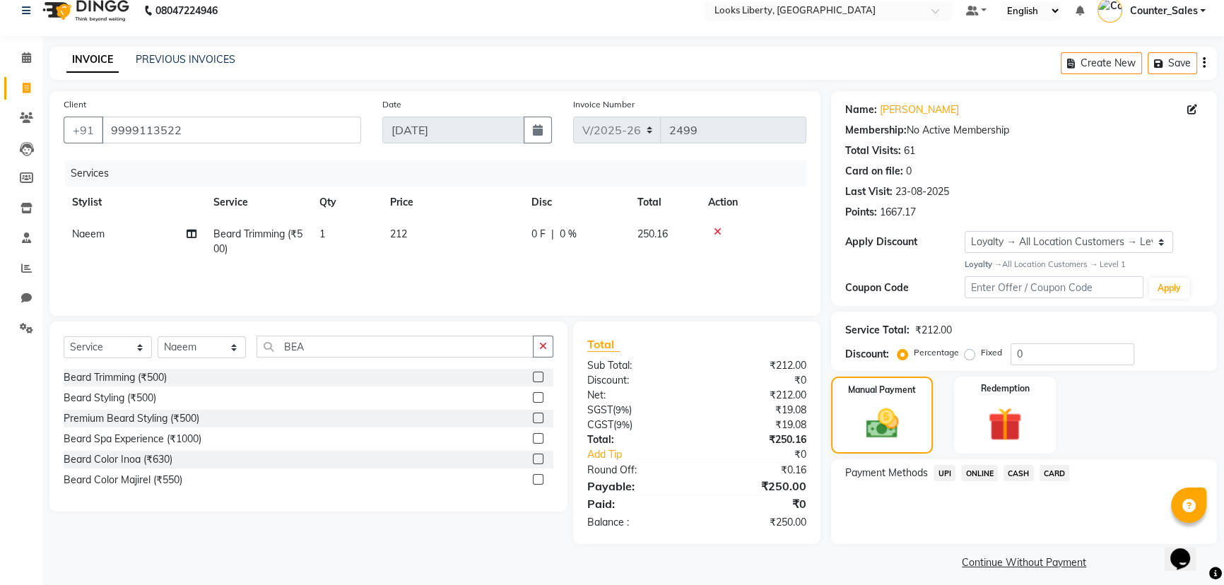
scroll to position [23, 0]
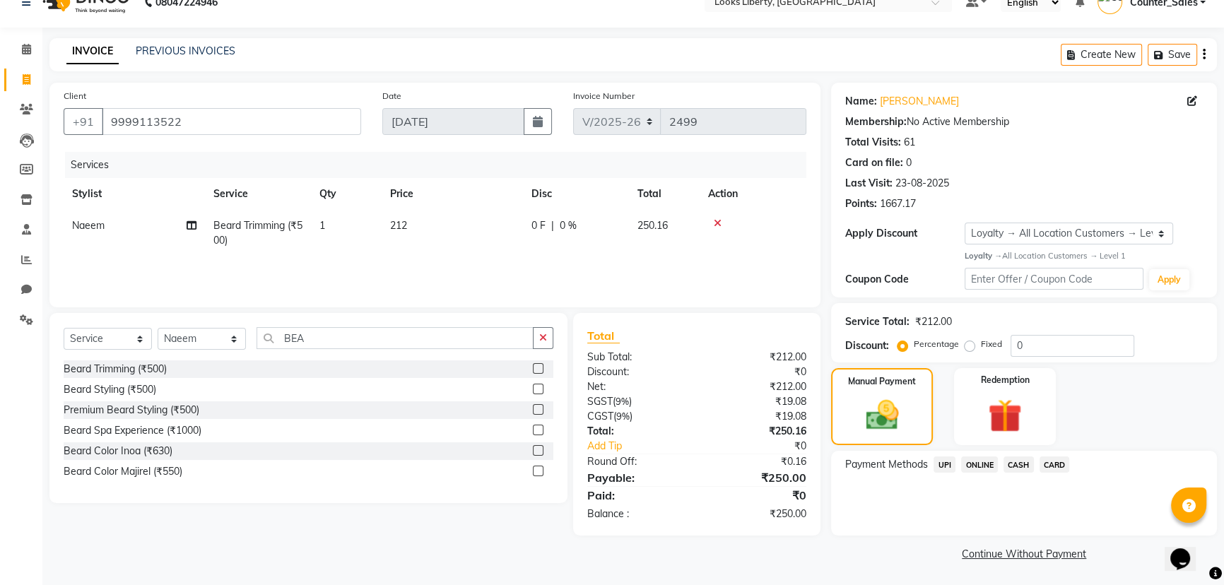
click at [1026, 465] on span "CASH" at bounding box center [1019, 465] width 30 height 16
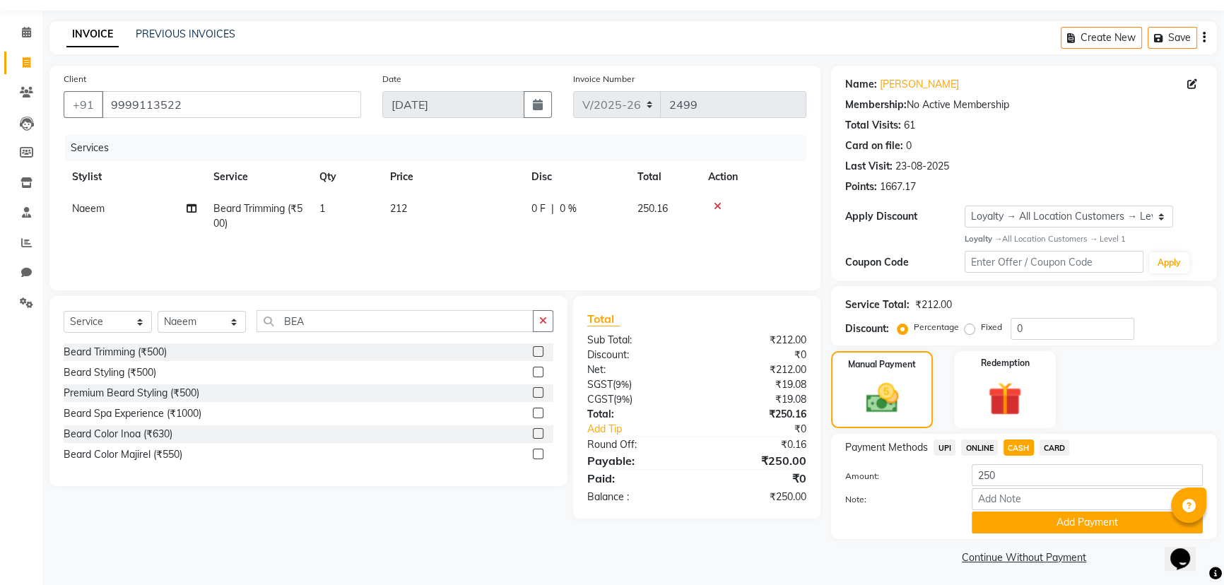
scroll to position [45, 0]
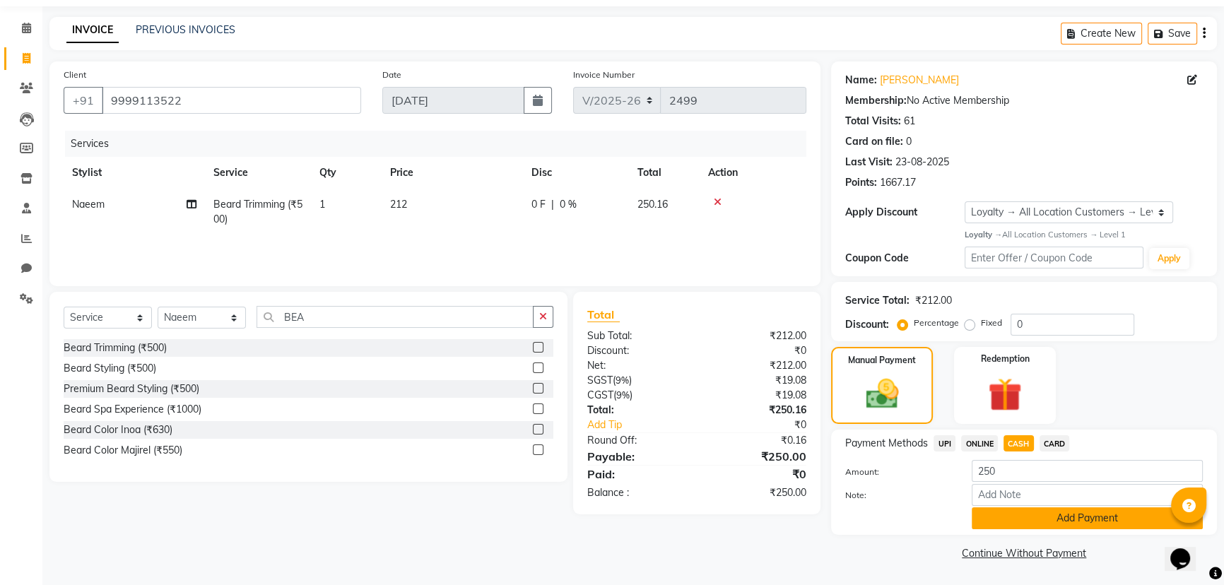
click at [1016, 515] on button "Add Payment" at bounding box center [1087, 519] width 231 height 22
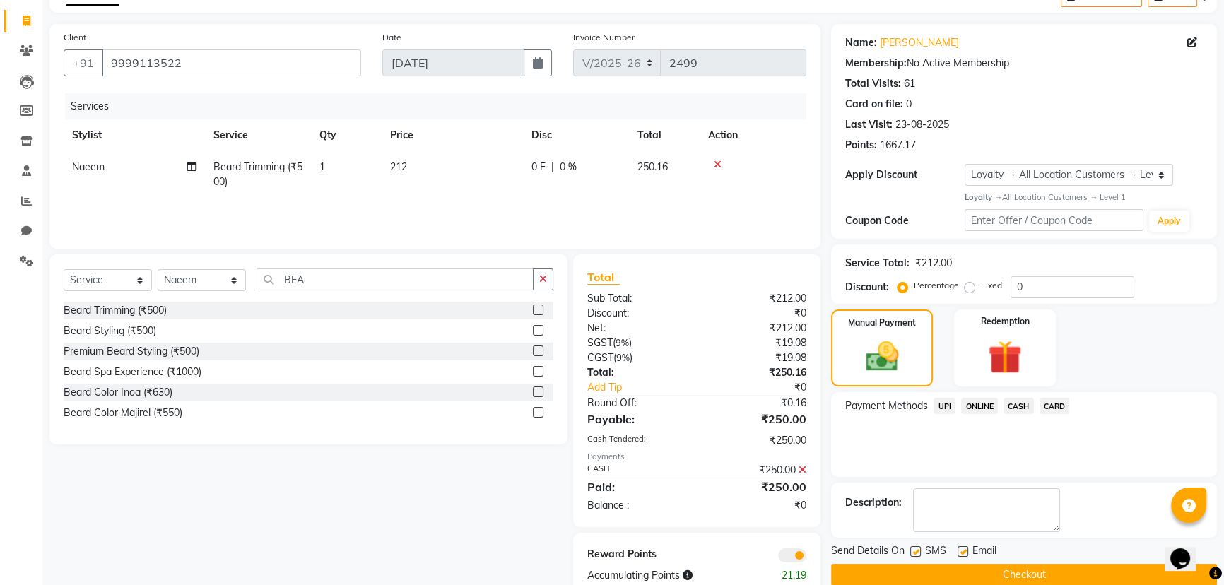
scroll to position [116, 0]
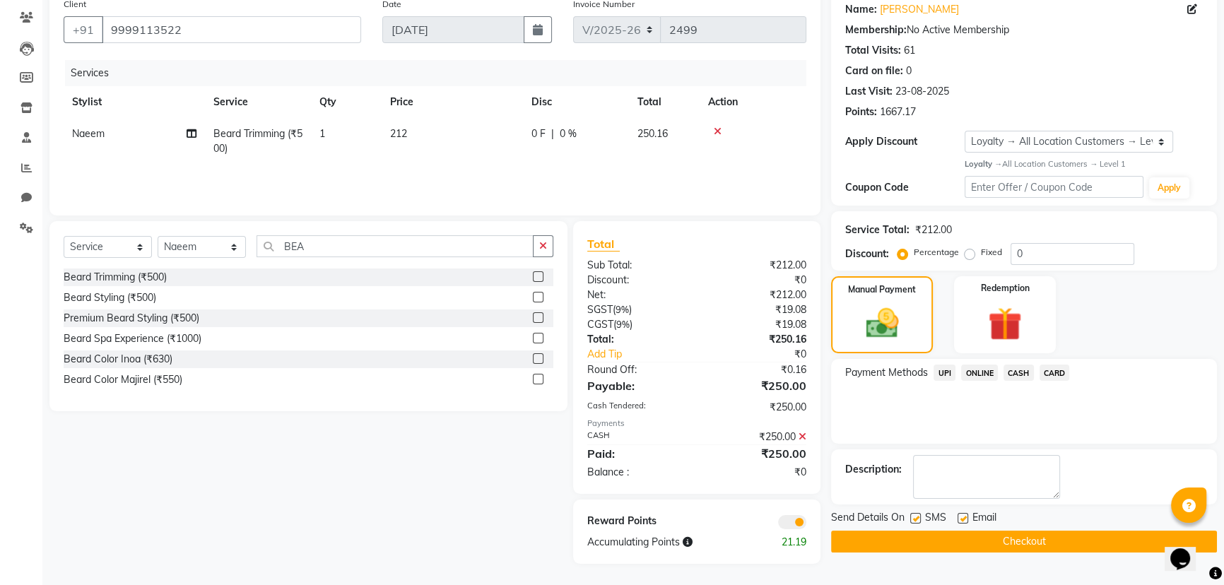
click at [1016, 537] on button "Checkout" at bounding box center [1024, 542] width 386 height 22
